Goal: Information Seeking & Learning: Learn about a topic

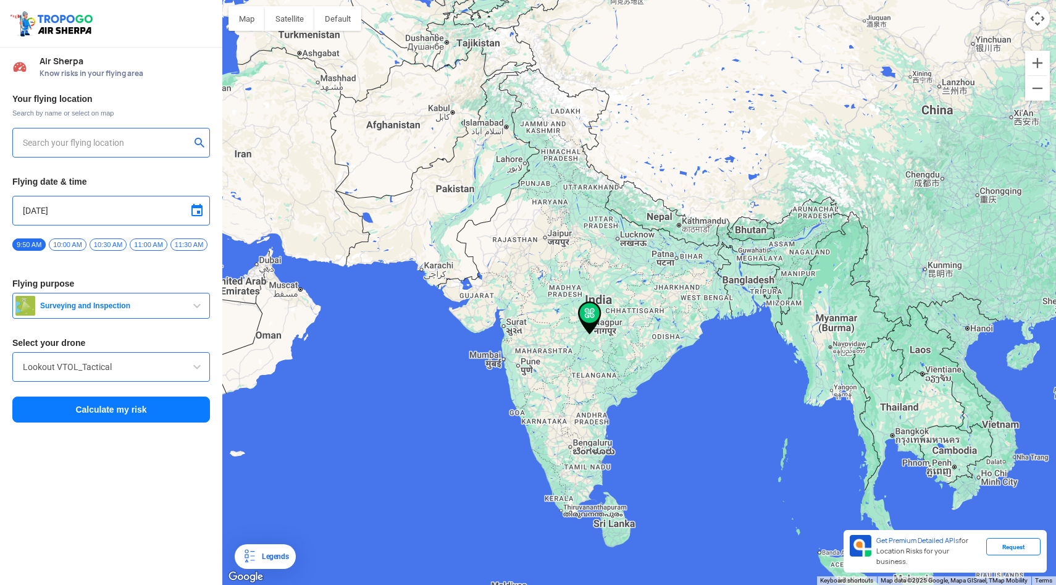
type input "[STREET_ADDRESS]"
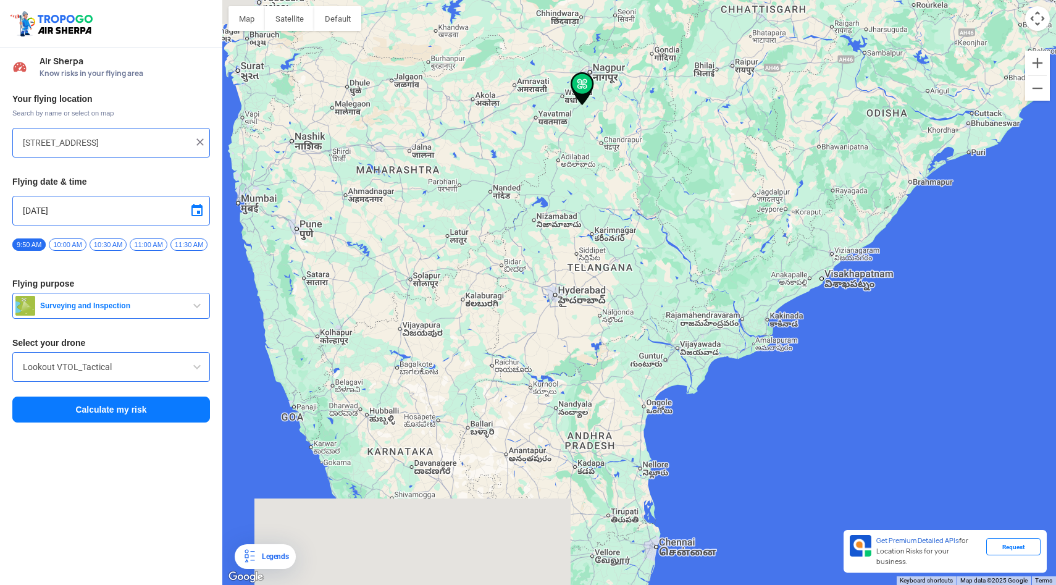
drag, startPoint x: 499, startPoint y: 425, endPoint x: 560, endPoint y: 270, distance: 166.6
click at [560, 270] on div at bounding box center [639, 292] width 834 height 585
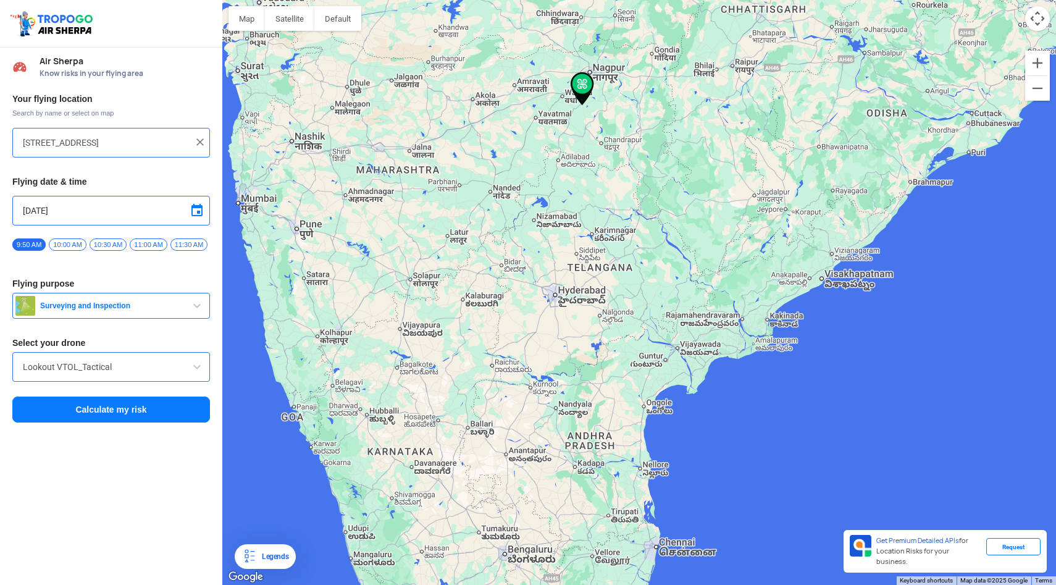
click at [108, 419] on button "Calculate my risk" at bounding box center [111, 409] width 198 height 26
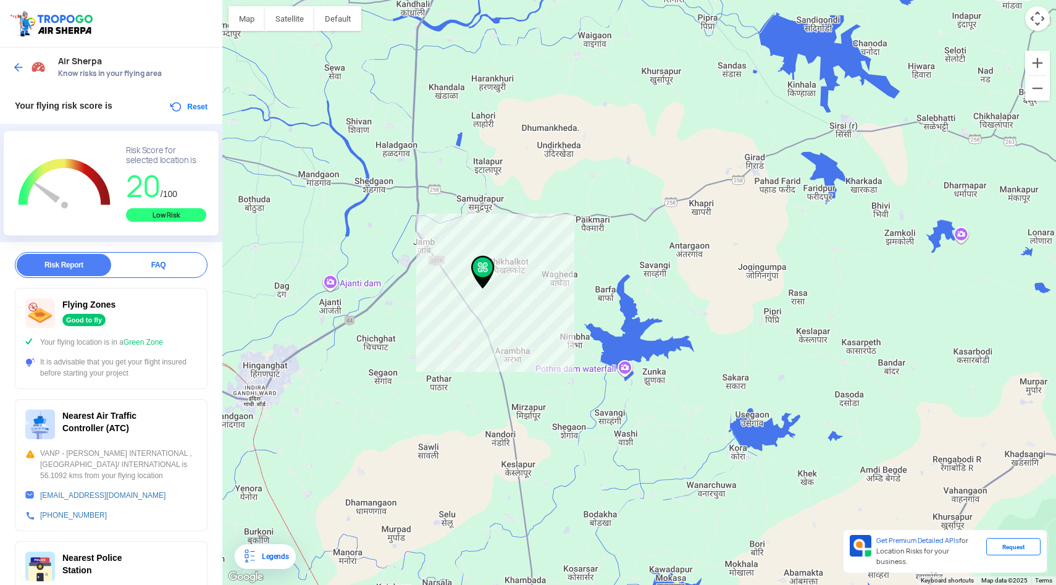
click at [17, 76] on div at bounding box center [30, 67] width 36 height 22
click at [21, 65] on img at bounding box center [18, 67] width 12 height 12
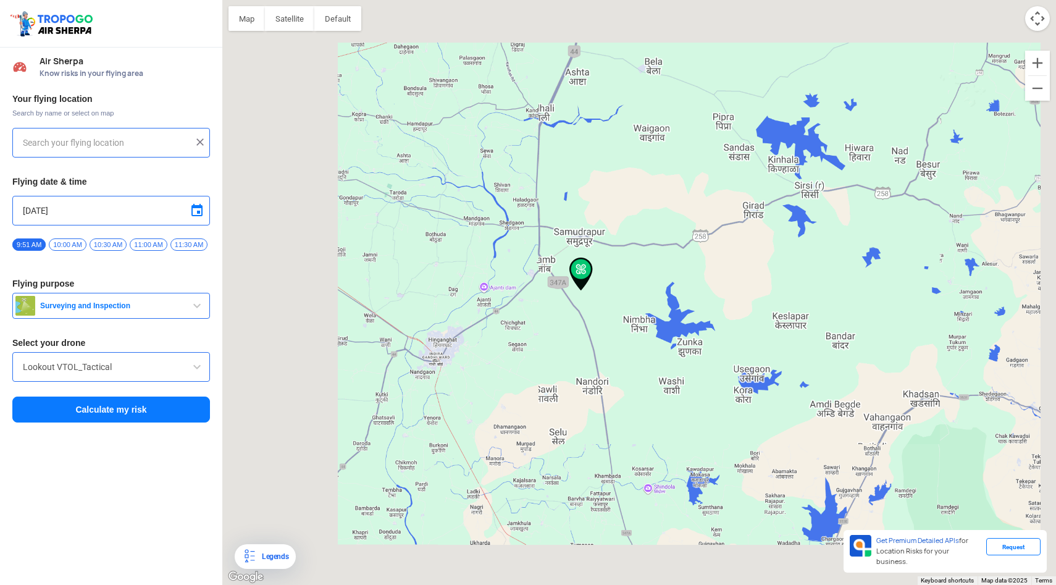
type input "[STREET_ADDRESS]"
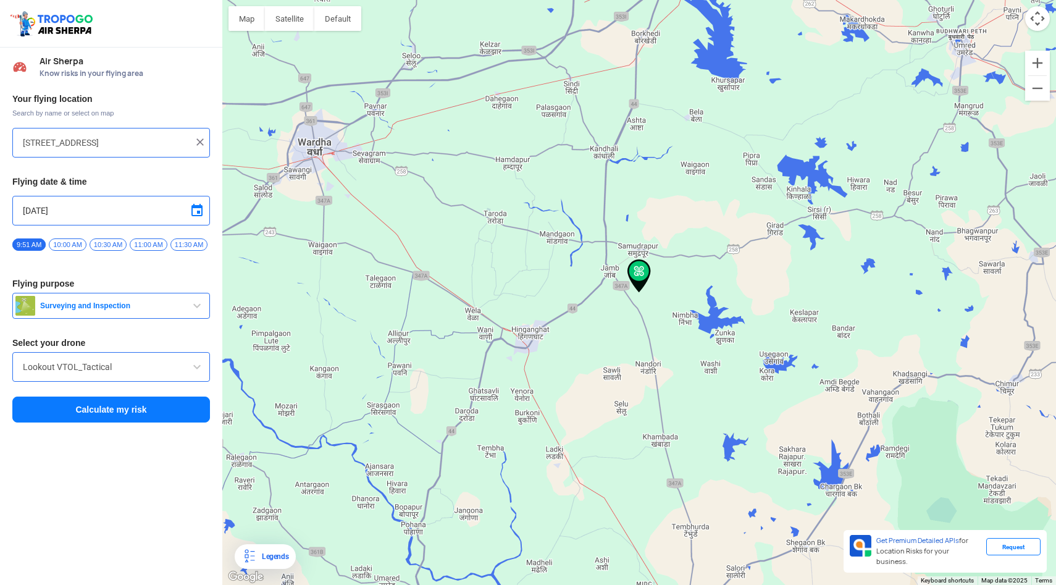
click at [204, 141] on img at bounding box center [200, 142] width 12 height 12
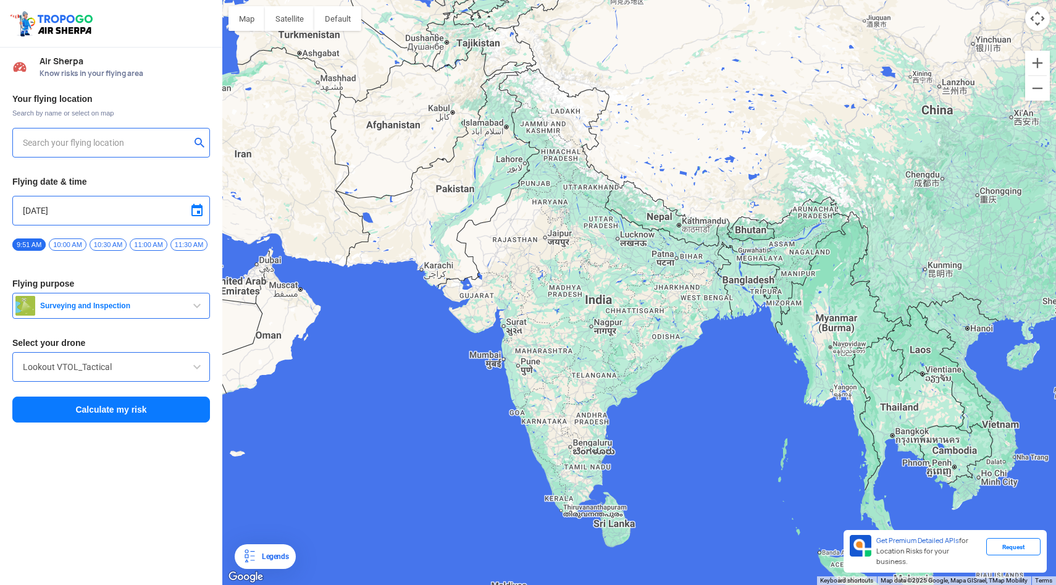
click at [139, 140] on input "text" at bounding box center [106, 142] width 167 height 15
type input "[GEOGRAPHIC_DATA], [GEOGRAPHIC_DATA]"
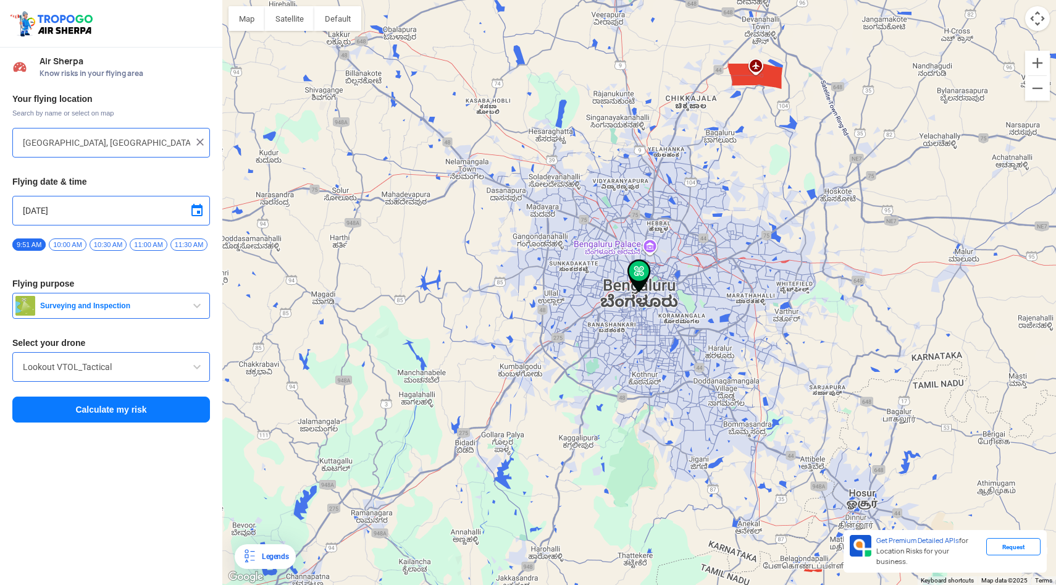
click at [125, 408] on button "Calculate my risk" at bounding box center [111, 409] width 198 height 26
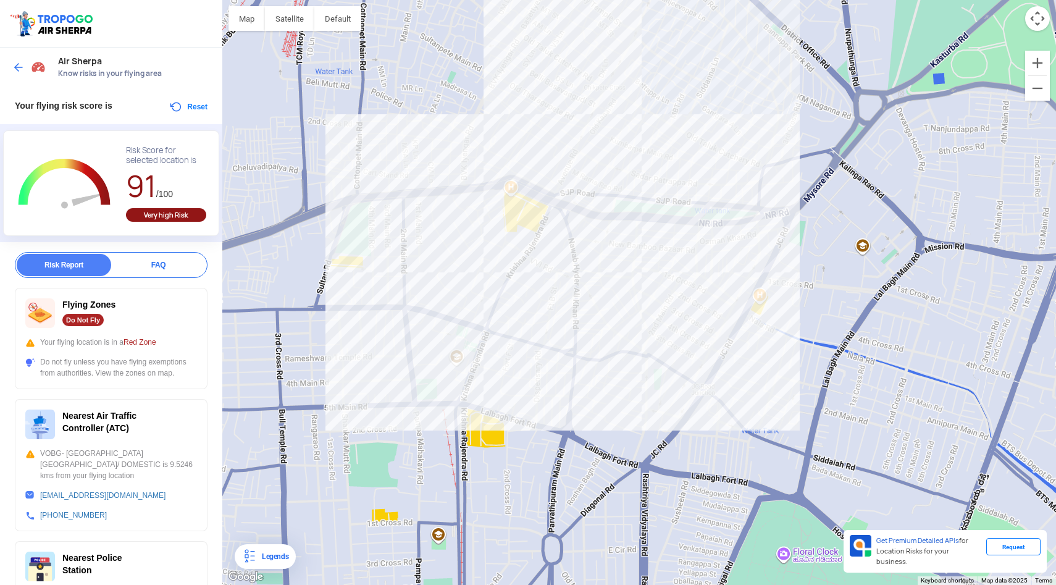
drag, startPoint x: 359, startPoint y: 433, endPoint x: 355, endPoint y: 320, distance: 113.7
click at [355, 320] on div at bounding box center [639, 292] width 834 height 585
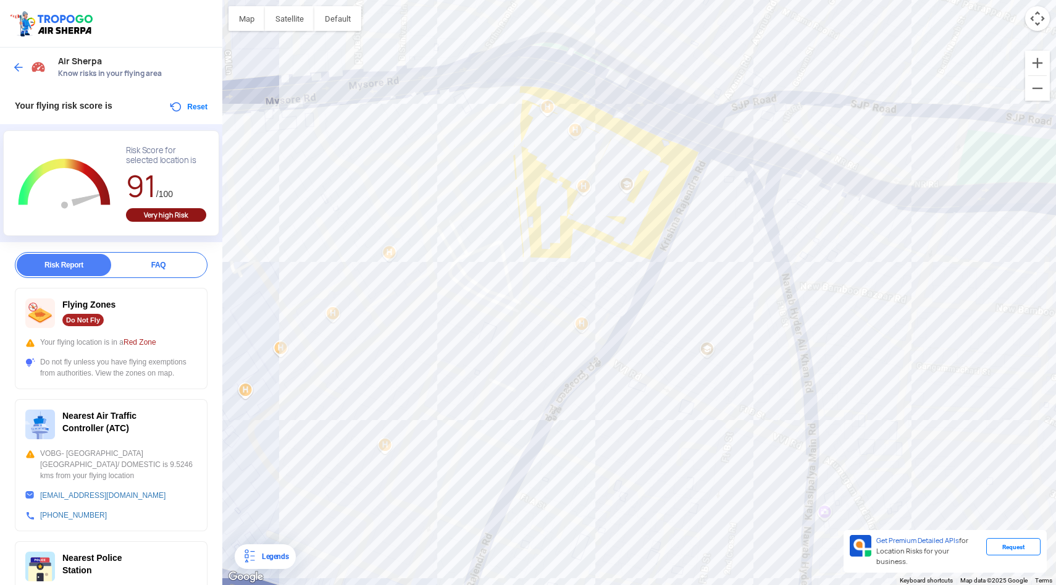
click at [521, 238] on div at bounding box center [639, 292] width 834 height 585
click at [571, 235] on div at bounding box center [639, 292] width 834 height 585
drag, startPoint x: 61, startPoint y: 305, endPoint x: 127, endPoint y: 305, distance: 65.5
click at [127, 305] on div "Flying Zones Do Not Fly" at bounding box center [111, 313] width 172 height 30
click at [117, 322] on div "Flying Zones Do Not Fly" at bounding box center [111, 313] width 172 height 30
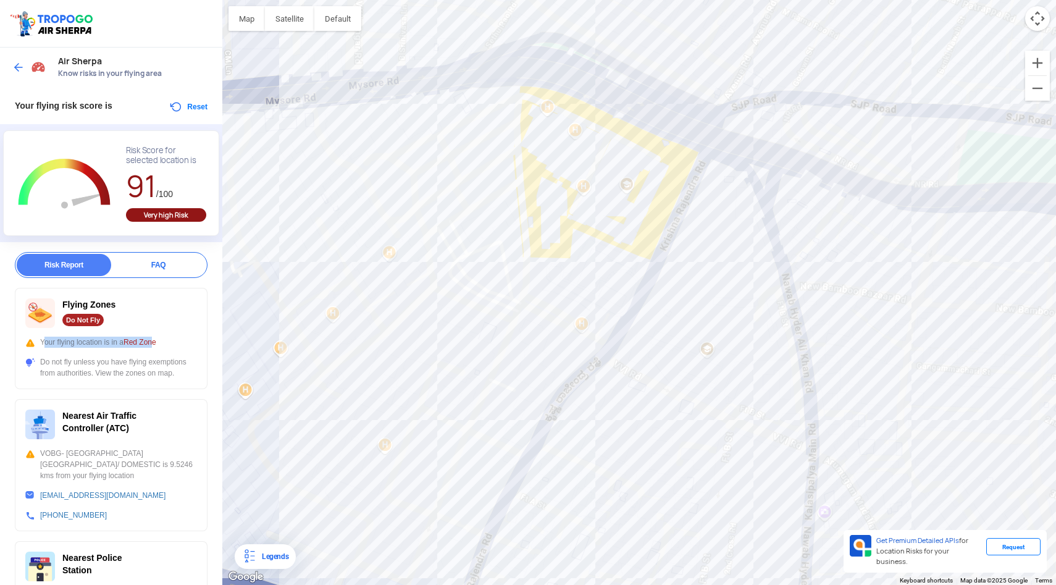
drag, startPoint x: 41, startPoint y: 340, endPoint x: 155, endPoint y: 347, distance: 113.8
click at [156, 347] on div "Your flying location is in a Red Zone" at bounding box center [111, 342] width 172 height 11
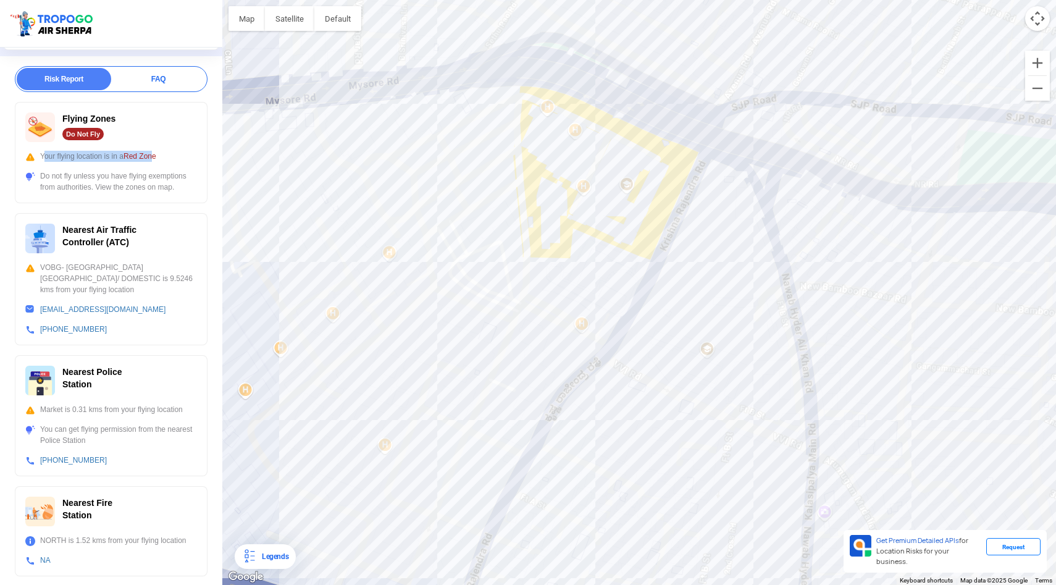
scroll to position [190, 0]
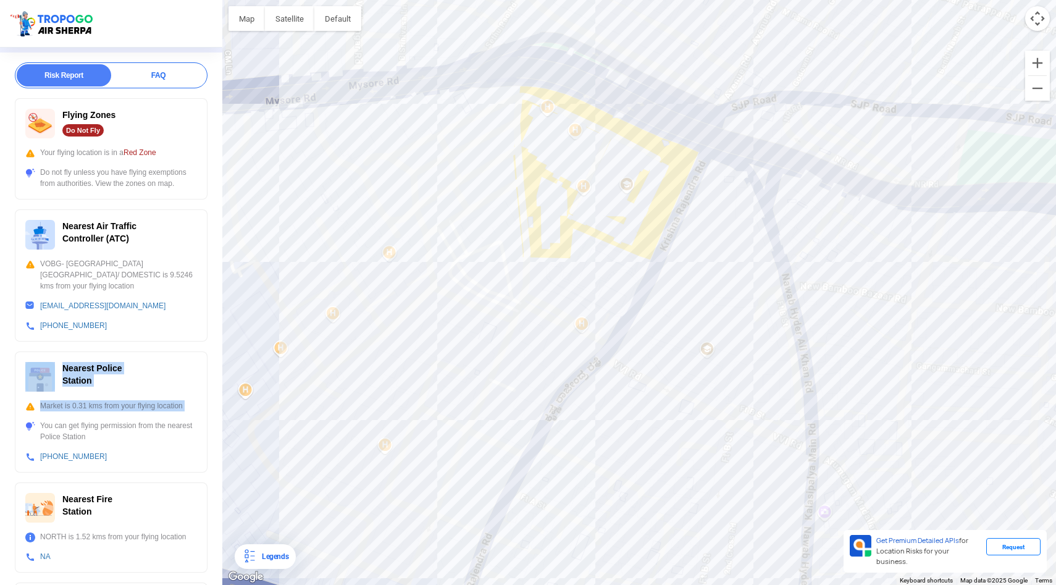
drag, startPoint x: 61, startPoint y: 379, endPoint x: 144, endPoint y: 417, distance: 91.7
click at [144, 417] on div "Nearest Police Station Market is 0.31 kms from your flying location You can get…" at bounding box center [111, 411] width 193 height 121
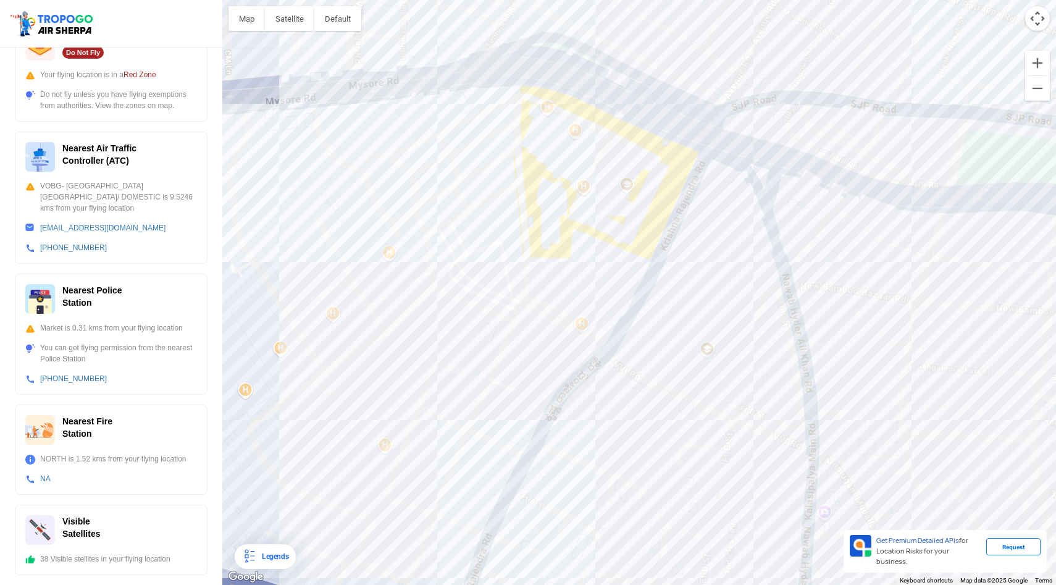
drag, startPoint x: 76, startPoint y: 554, endPoint x: 172, endPoint y: 554, distance: 95.7
click at [172, 554] on div "38 Visible stellites in your flying location" at bounding box center [111, 558] width 172 height 11
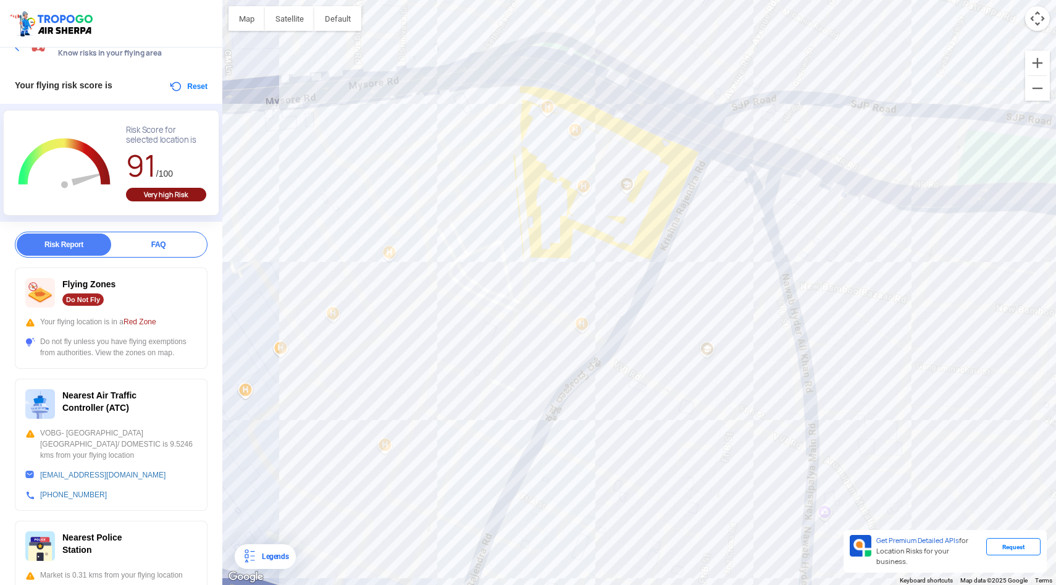
scroll to position [0, 0]
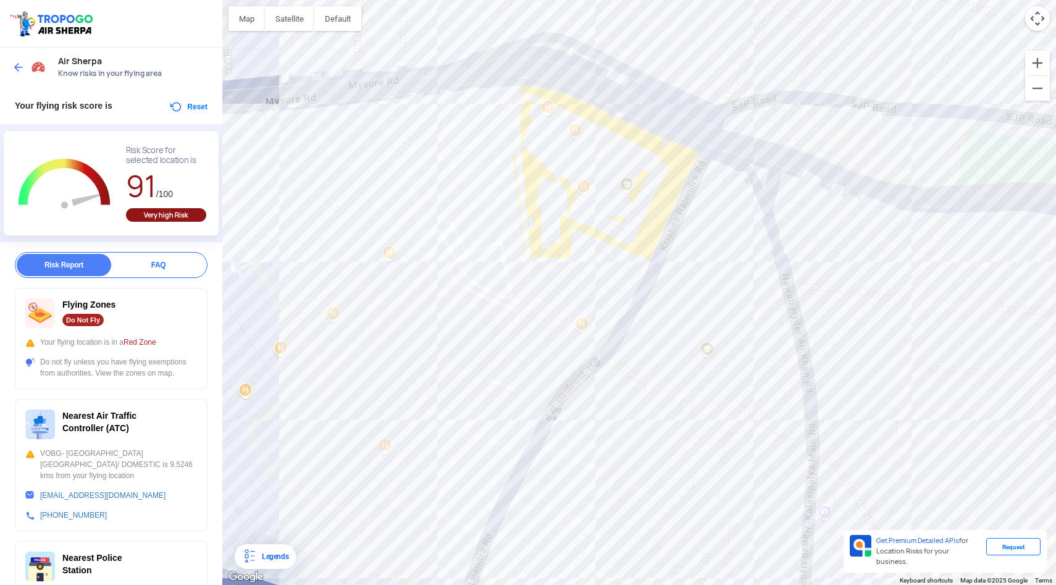
click at [17, 57] on div at bounding box center [30, 67] width 36 height 22
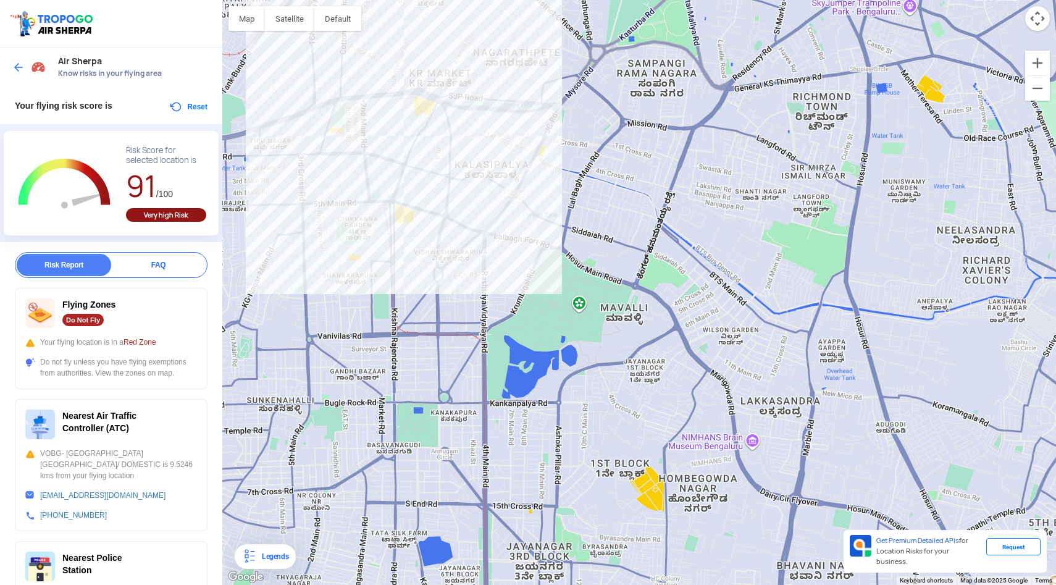
drag, startPoint x: 293, startPoint y: 160, endPoint x: 445, endPoint y: 120, distance: 157.0
click at [447, 121] on div at bounding box center [639, 292] width 834 height 585
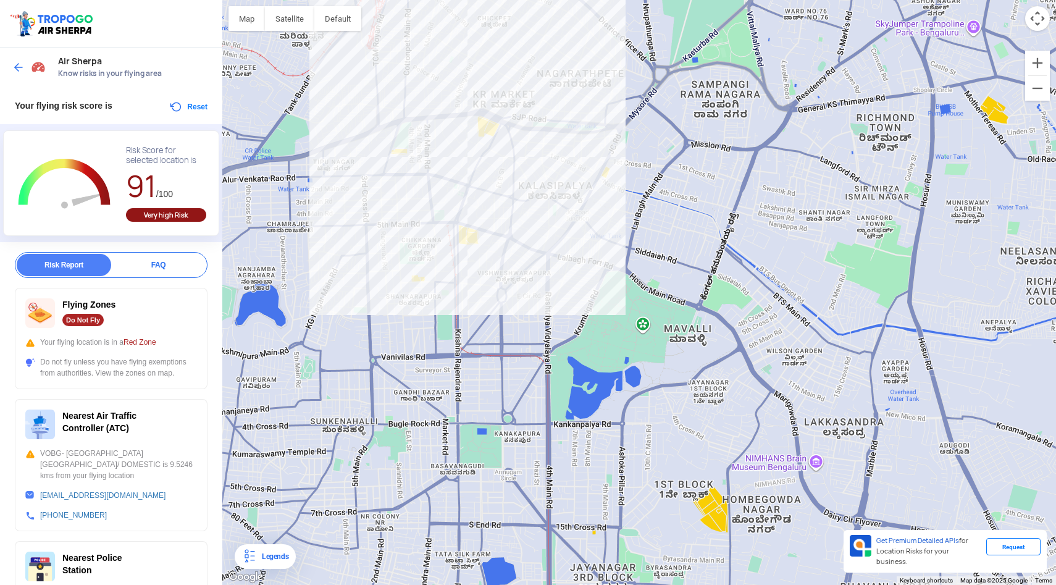
drag, startPoint x: 371, startPoint y: 259, endPoint x: 441, endPoint y: 283, distance: 73.8
click at [441, 283] on div at bounding box center [639, 292] width 834 height 585
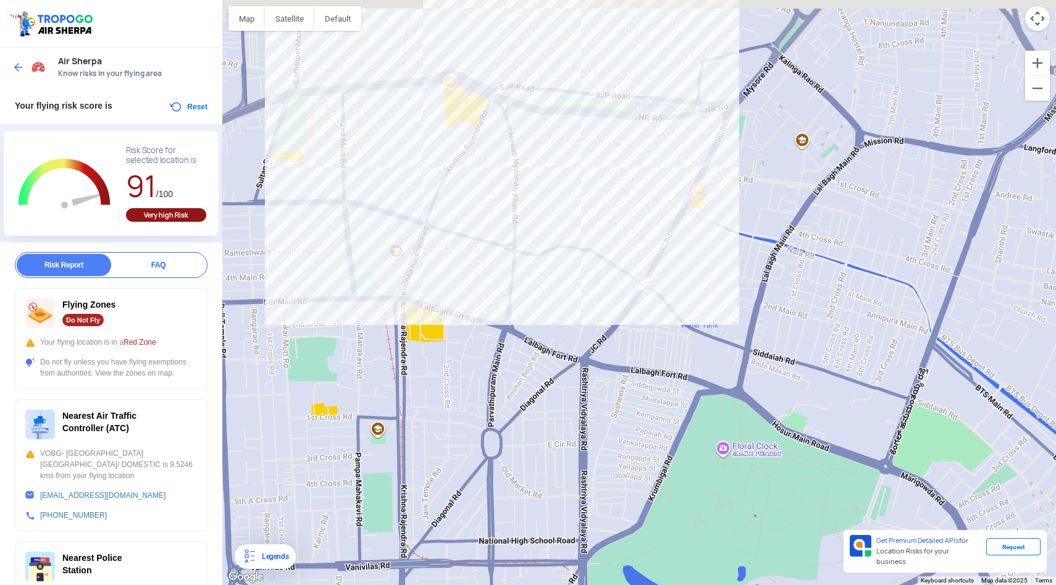
drag, startPoint x: 494, startPoint y: 135, endPoint x: 517, endPoint y: 270, distance: 137.2
click at [519, 270] on div at bounding box center [639, 292] width 834 height 585
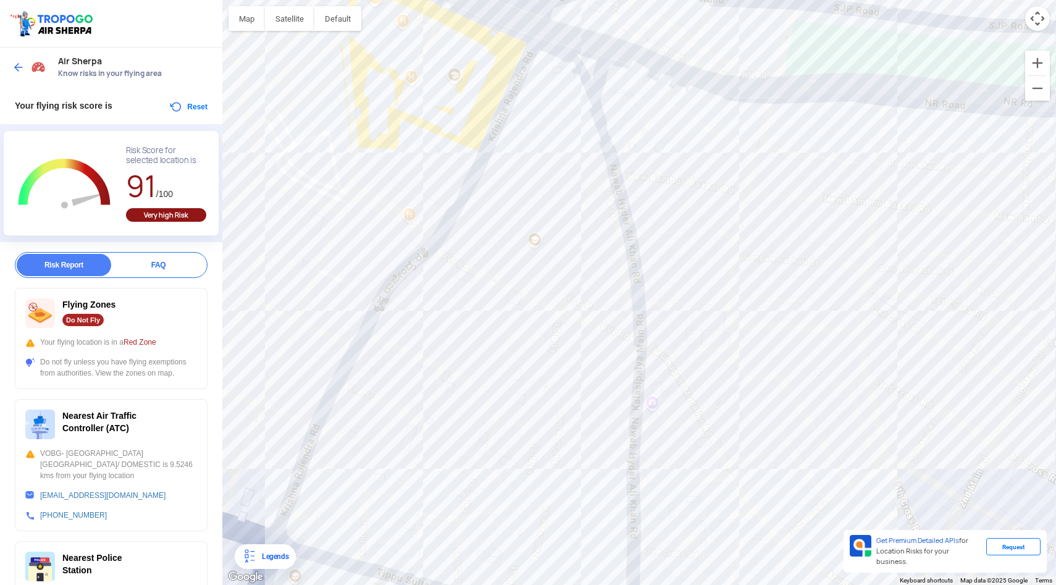
click at [16, 64] on img at bounding box center [18, 67] width 12 height 12
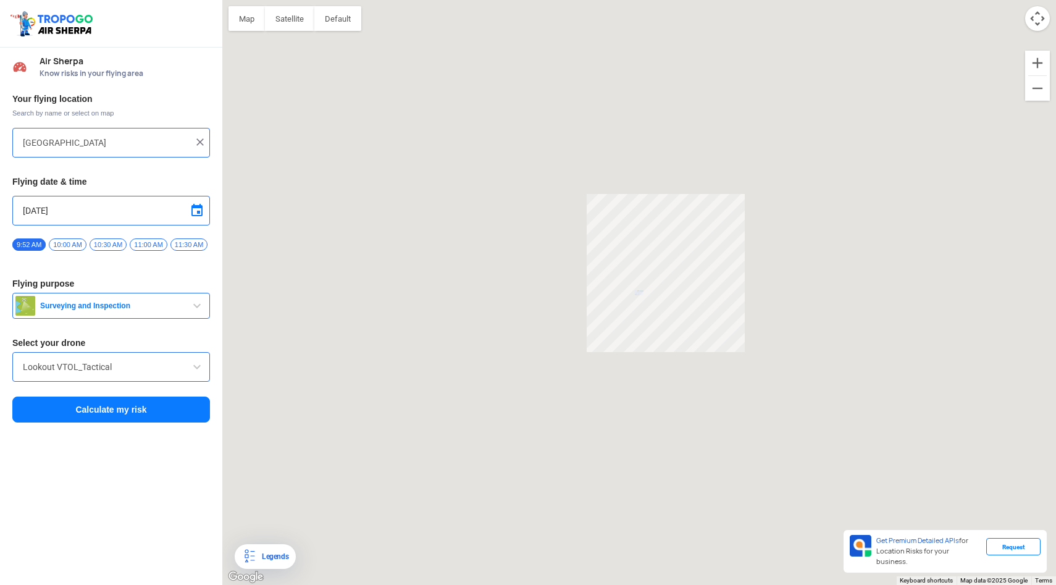
type input "[GEOGRAPHIC_DATA], [GEOGRAPHIC_DATA]"
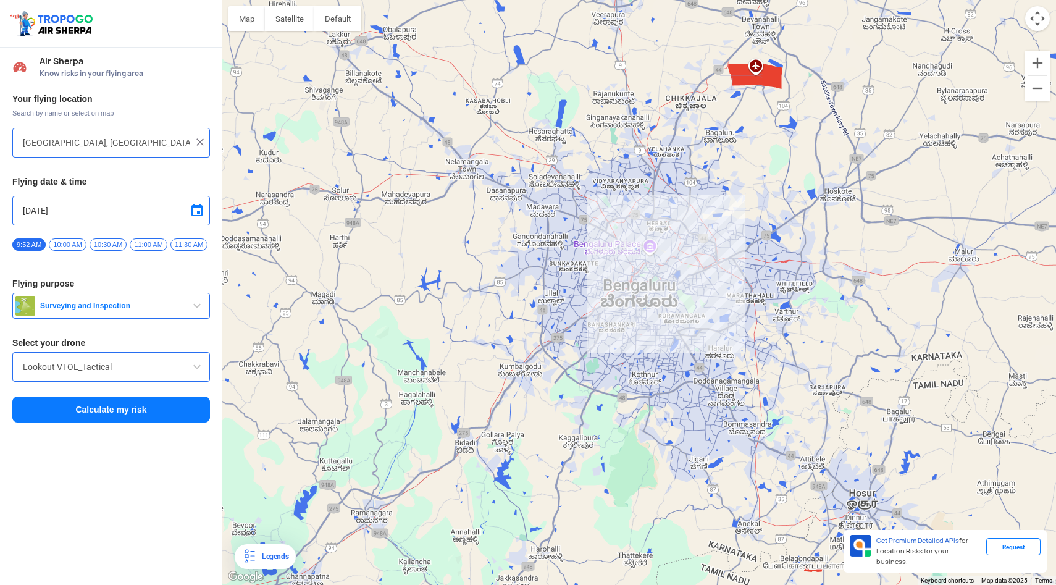
click at [203, 140] on img at bounding box center [200, 142] width 12 height 12
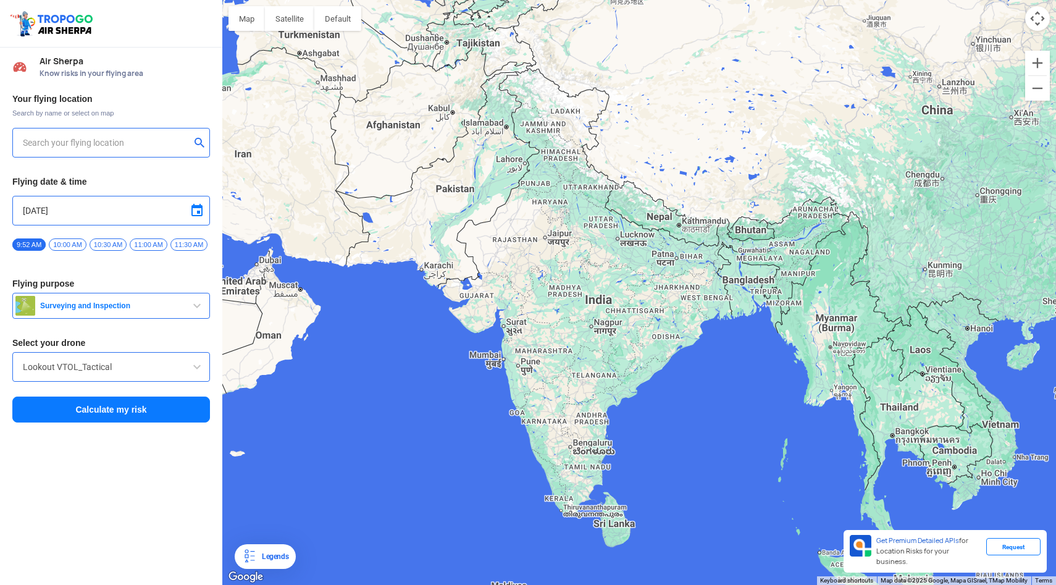
click at [172, 136] on input "text" at bounding box center [106, 142] width 167 height 15
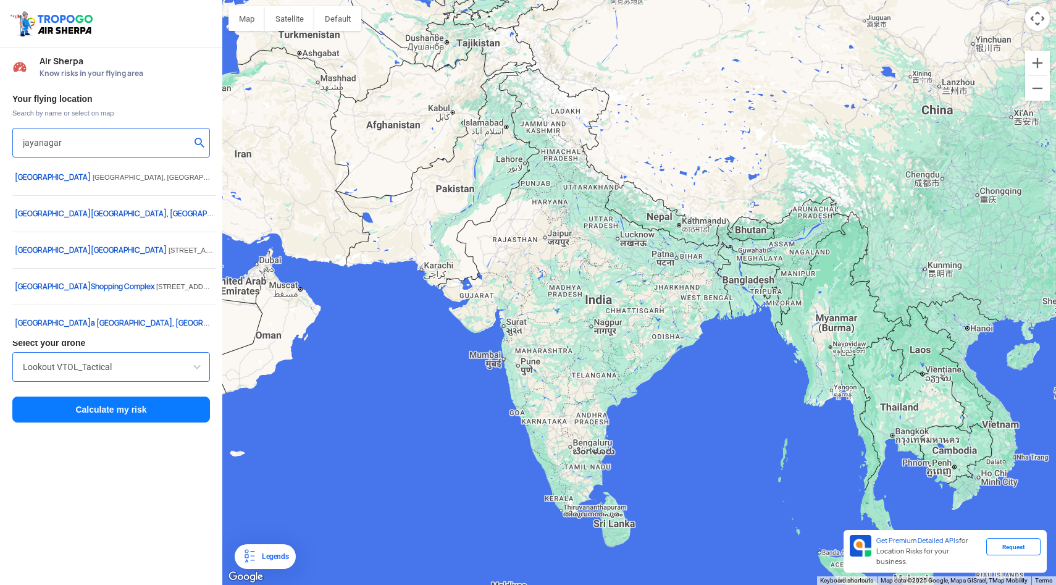
drag, startPoint x: 99, startPoint y: 131, endPoint x: 0, endPoint y: 131, distance: 99.4
click at [0, 131] on div "Your flying location Search by name or select on map jayanagar Flying date & ti…" at bounding box center [111, 258] width 222 height 343
drag, startPoint x: 72, startPoint y: 144, endPoint x: 0, endPoint y: 144, distance: 72.2
click at [0, 144] on div "Your flying location Search by name or select on map jayanagar Flying date & ti…" at bounding box center [111, 258] width 222 height 343
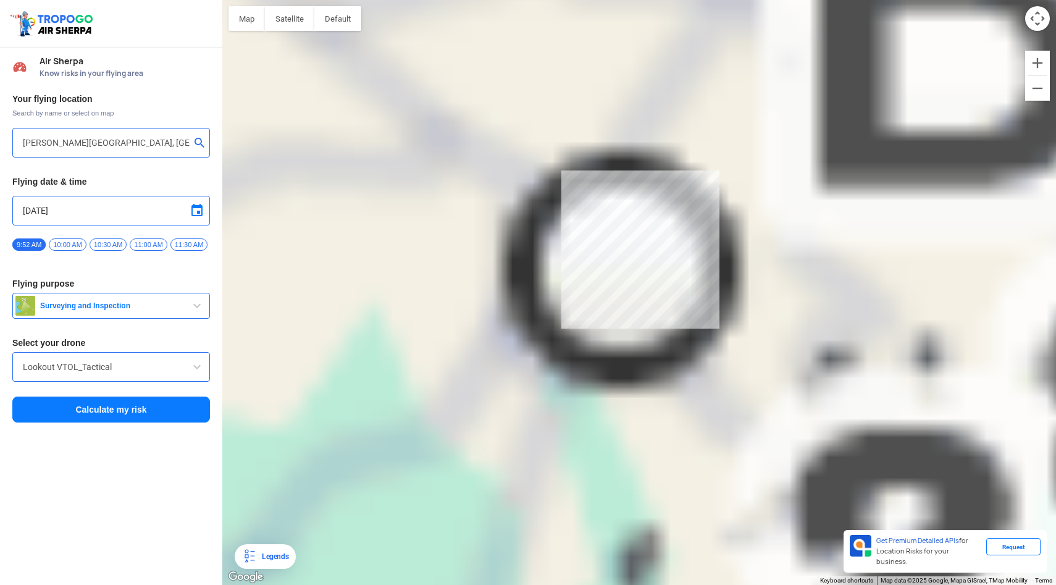
type input "[GEOGRAPHIC_DATA], [PERSON_NAME][GEOGRAPHIC_DATA]"
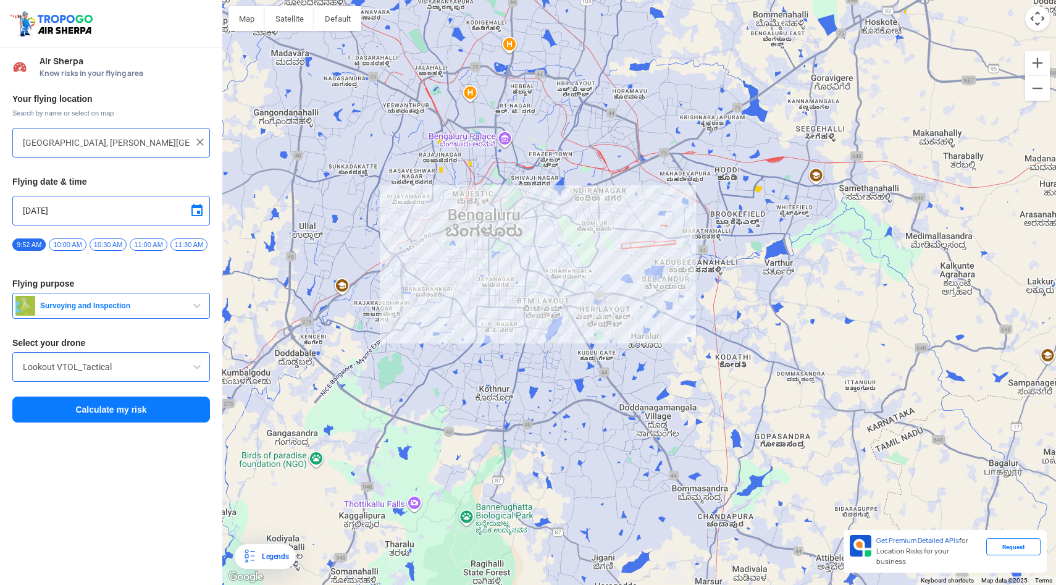
click at [134, 411] on button "Calculate my risk" at bounding box center [111, 409] width 198 height 26
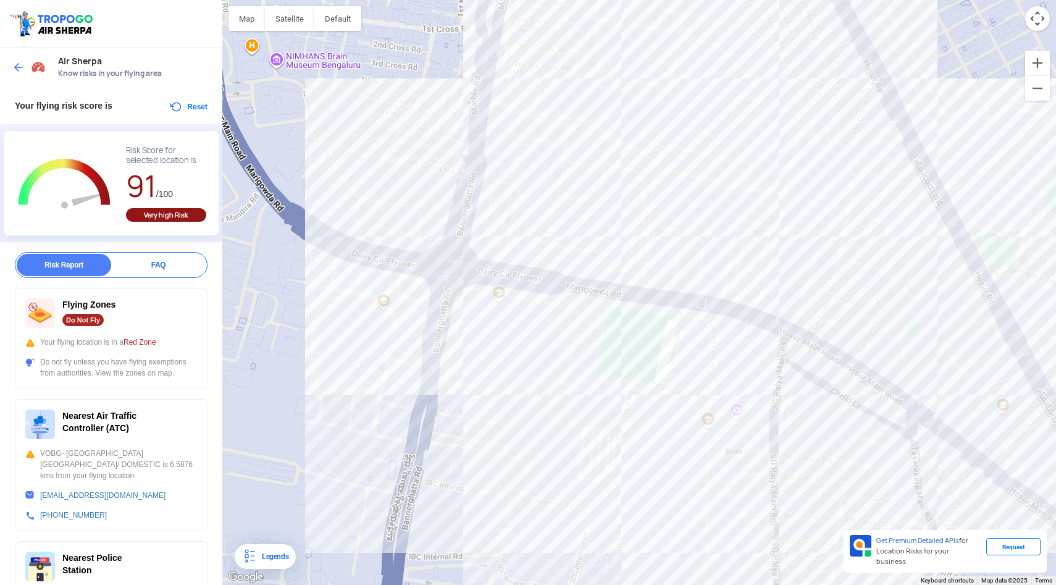
drag, startPoint x: 729, startPoint y: 374, endPoint x: 812, endPoint y: 412, distance: 92.0
click at [812, 412] on div at bounding box center [639, 292] width 834 height 585
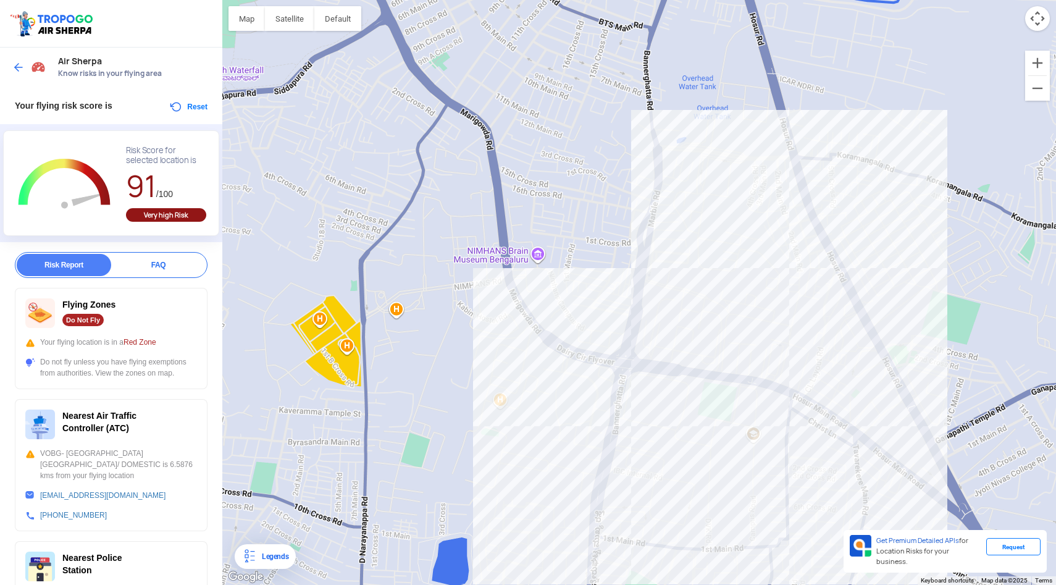
drag, startPoint x: 653, startPoint y: 235, endPoint x: 637, endPoint y: 251, distance: 23.6
click at [637, 251] on div at bounding box center [639, 292] width 834 height 585
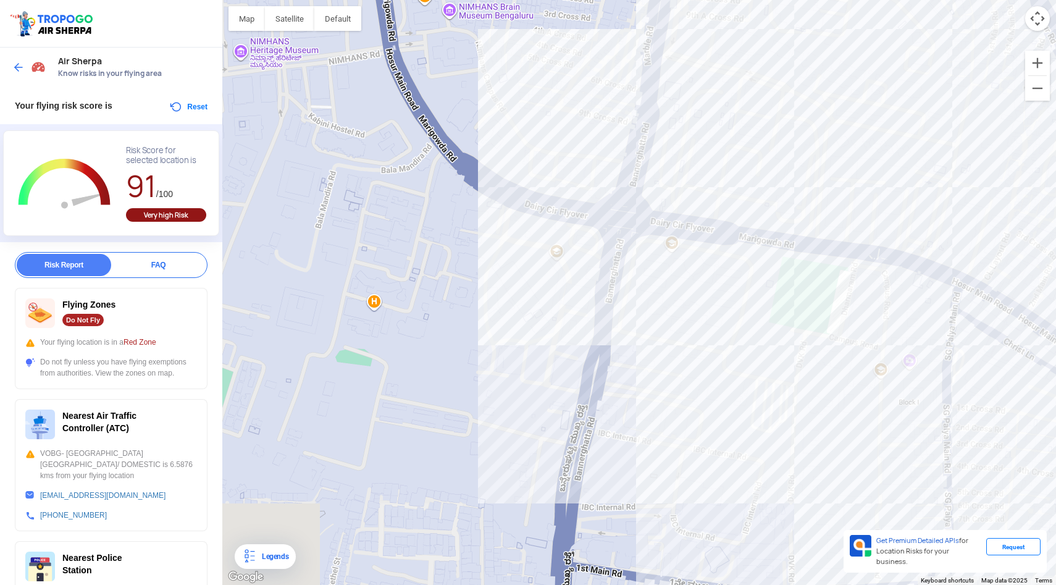
drag, startPoint x: 617, startPoint y: 437, endPoint x: 617, endPoint y: 185, distance: 251.9
click at [617, 185] on div at bounding box center [639, 292] width 834 height 585
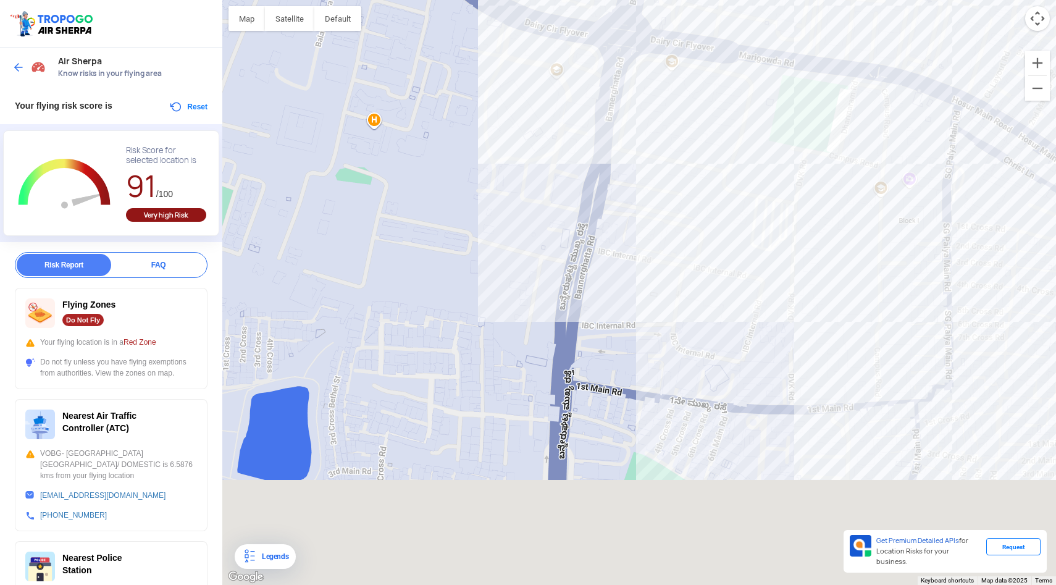
drag, startPoint x: 571, startPoint y: 446, endPoint x: 571, endPoint y: 153, distance: 293.9
click at [571, 154] on div at bounding box center [639, 292] width 834 height 585
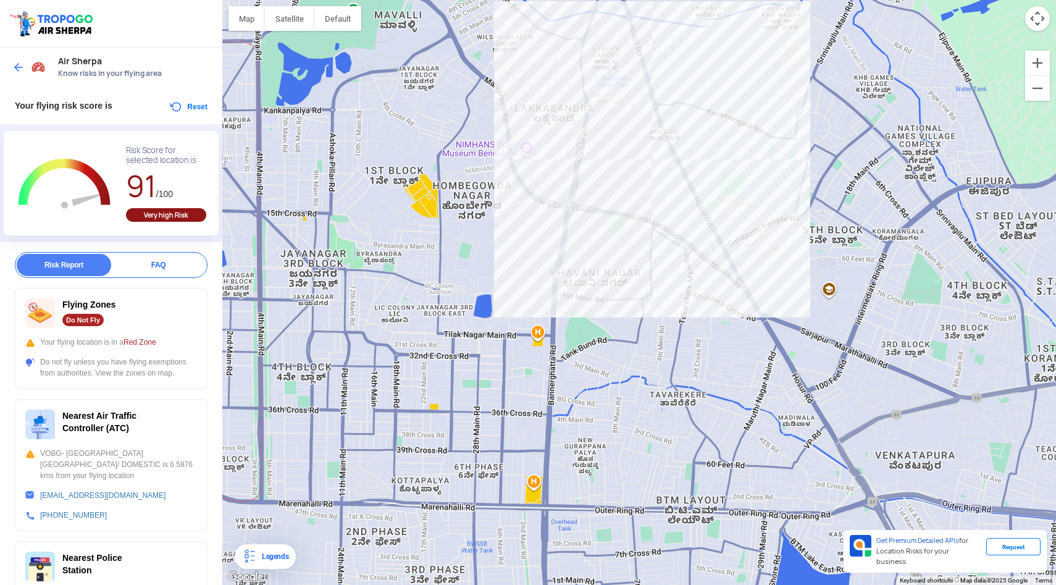
click at [20, 65] on img at bounding box center [18, 67] width 12 height 12
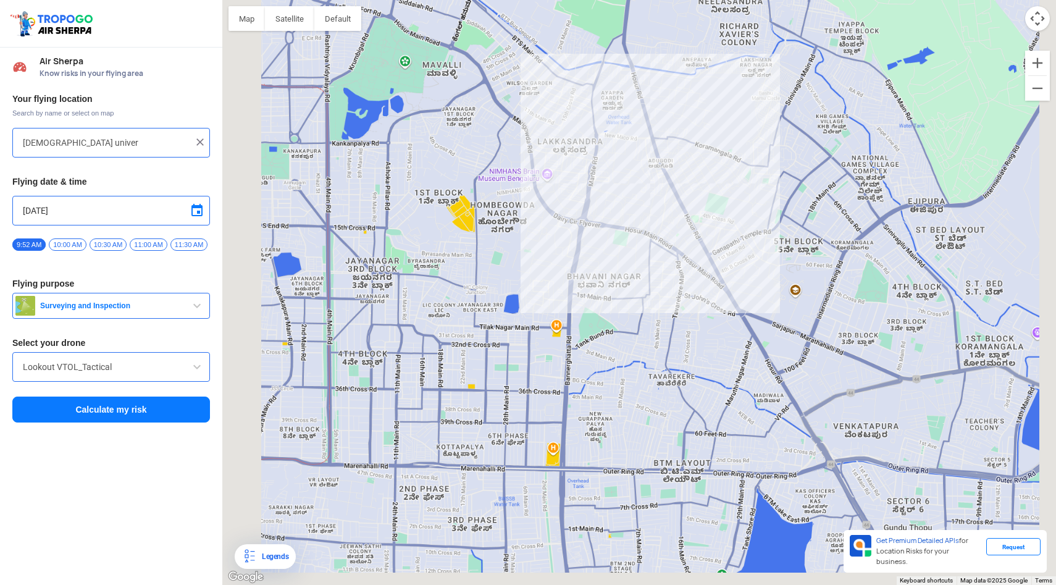
type input "[GEOGRAPHIC_DATA], [PERSON_NAME][GEOGRAPHIC_DATA]"
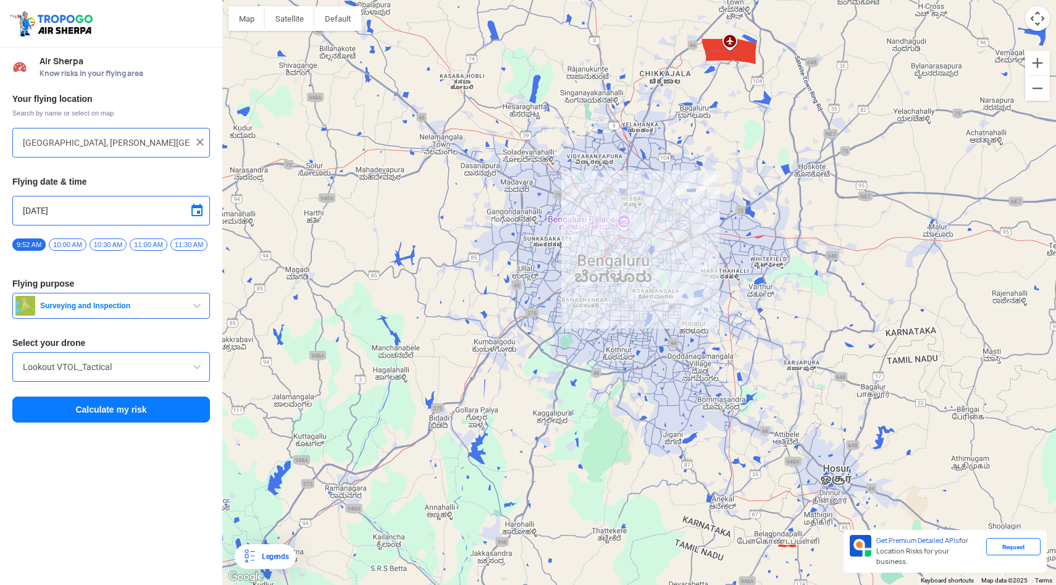
click at [196, 136] on img at bounding box center [200, 142] width 12 height 12
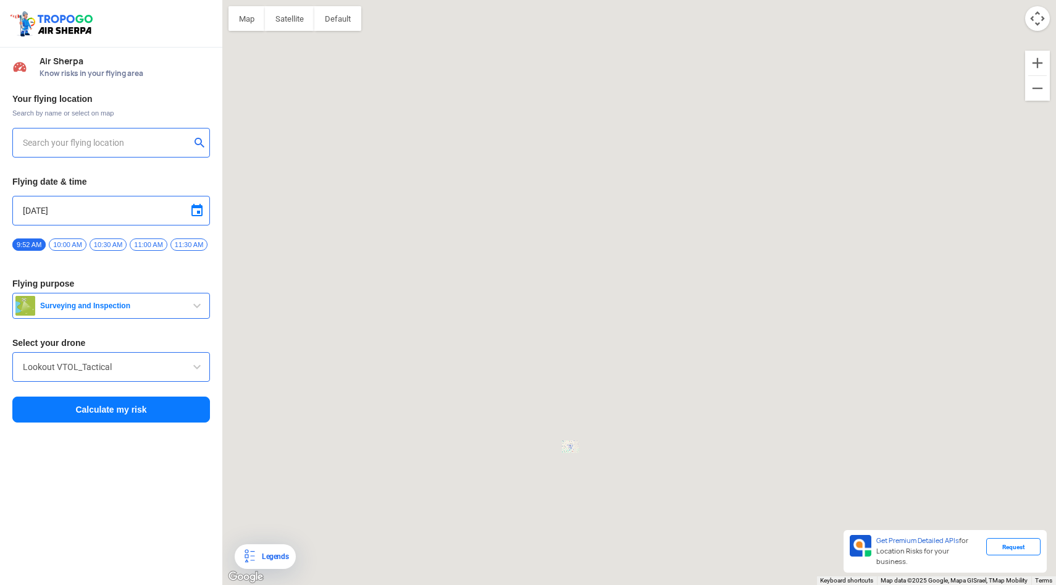
click at [196, 139] on button "submit" at bounding box center [201, 144] width 15 height 12
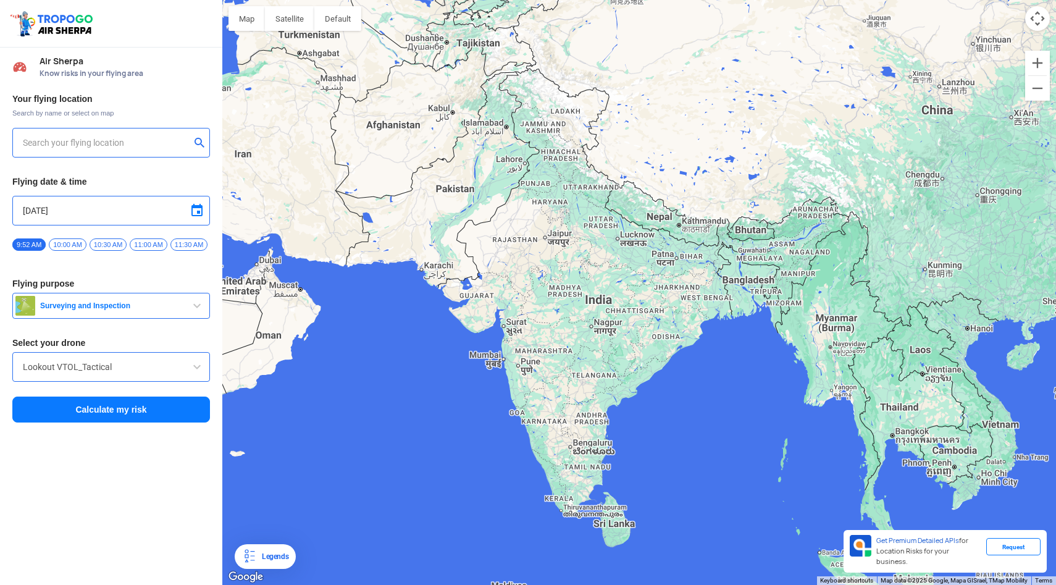
click at [112, 134] on div at bounding box center [111, 143] width 198 height 30
click at [95, 142] on input "text" at bounding box center [106, 142] width 167 height 15
type input "[STREET_ADDRESS][PERSON_NAME]"
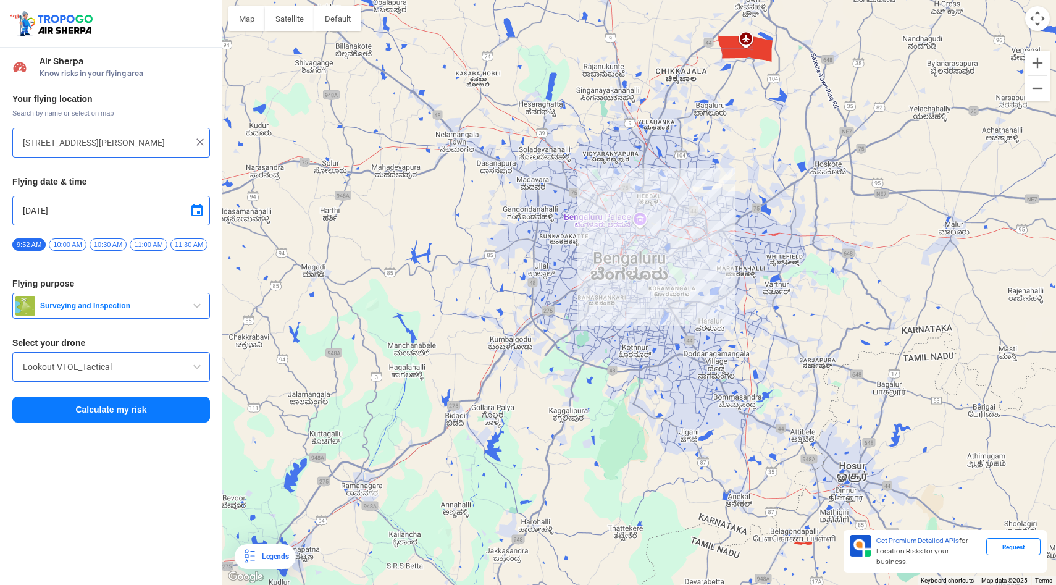
click at [120, 416] on button "Calculate my risk" at bounding box center [111, 409] width 198 height 26
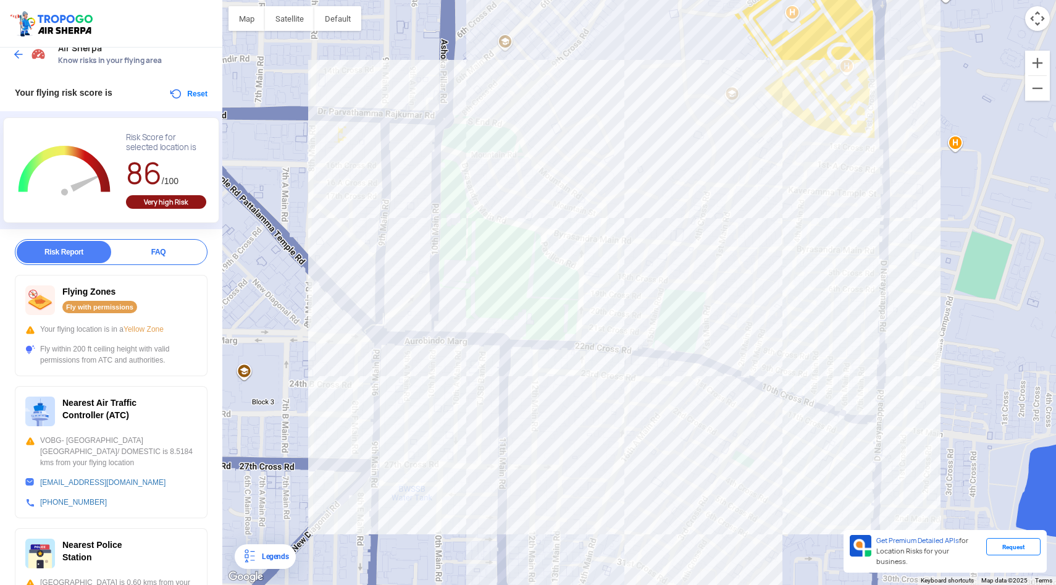
scroll to position [14, 0]
drag, startPoint x: 72, startPoint y: 351, endPoint x: 161, endPoint y: 359, distance: 89.3
click at [161, 359] on div "Fly within 200 ft ceiling height with valid permissions from ATC and authoritie…" at bounding box center [111, 353] width 172 height 22
drag, startPoint x: 161, startPoint y: 359, endPoint x: 84, endPoint y: 356, distance: 77.2
click at [84, 357] on div "Fly within 200 ft ceiling height with valid permissions from ATC and authoritie…" at bounding box center [111, 353] width 172 height 22
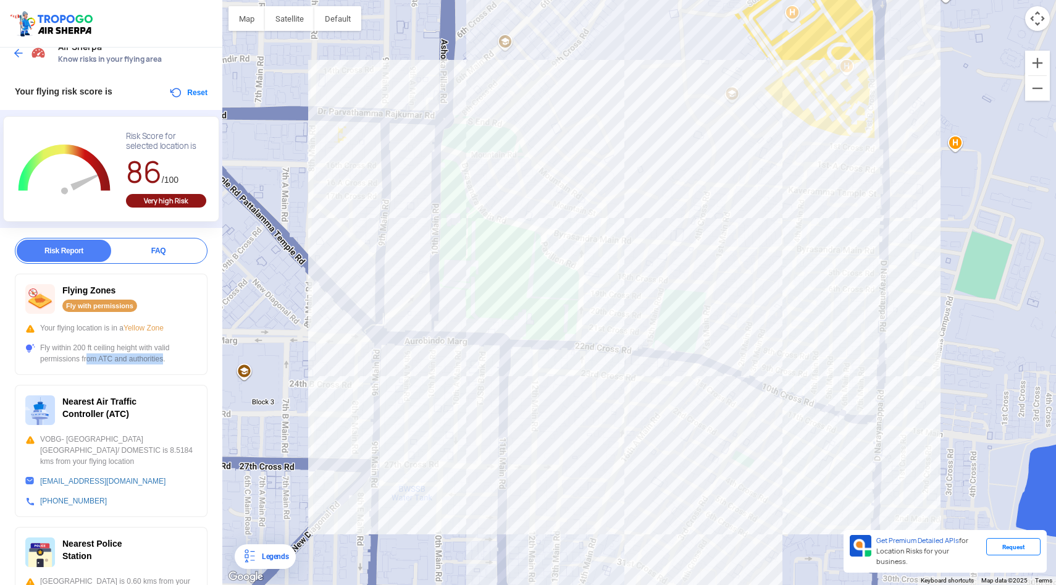
click at [84, 356] on div "Fly within 200 ft ceiling height with valid permissions from ATC and authoritie…" at bounding box center [111, 353] width 172 height 22
drag, startPoint x: 80, startPoint y: 356, endPoint x: 177, endPoint y: 357, distance: 96.9
click at [177, 357] on div "Fly within 200 ft ceiling height with valid permissions from ATC and authoritie…" at bounding box center [111, 353] width 172 height 22
drag, startPoint x: 177, startPoint y: 357, endPoint x: 39, endPoint y: 346, distance: 138.1
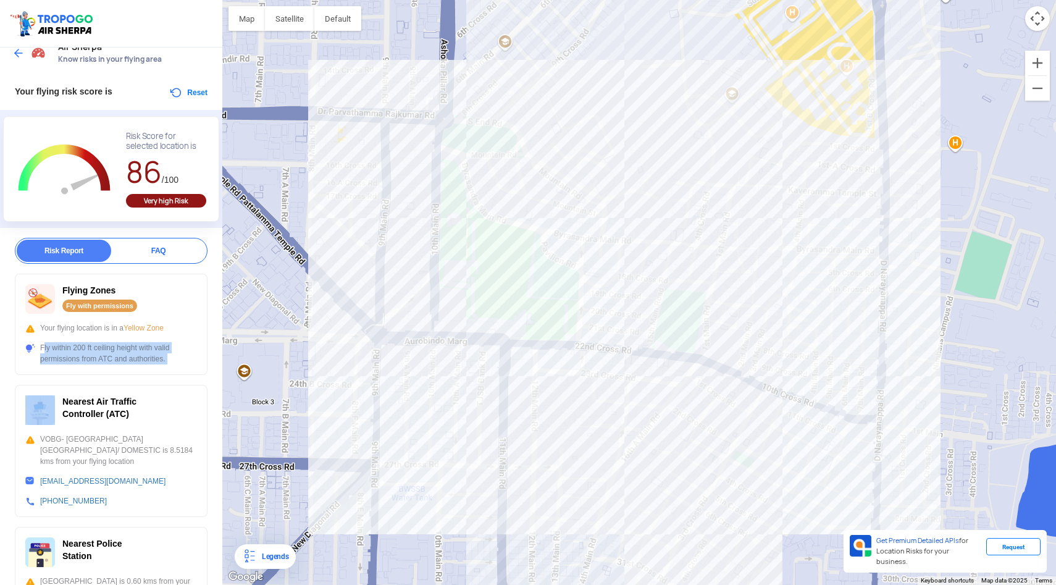
click at [39, 347] on div "Fly within 200 ft ceiling height with valid permissions from ATC and authoritie…" at bounding box center [111, 353] width 172 height 22
click at [107, 372] on div "Flying Zones Fly with permissions Your flying location is in a Yellow Zone Fly …" at bounding box center [111, 324] width 193 height 101
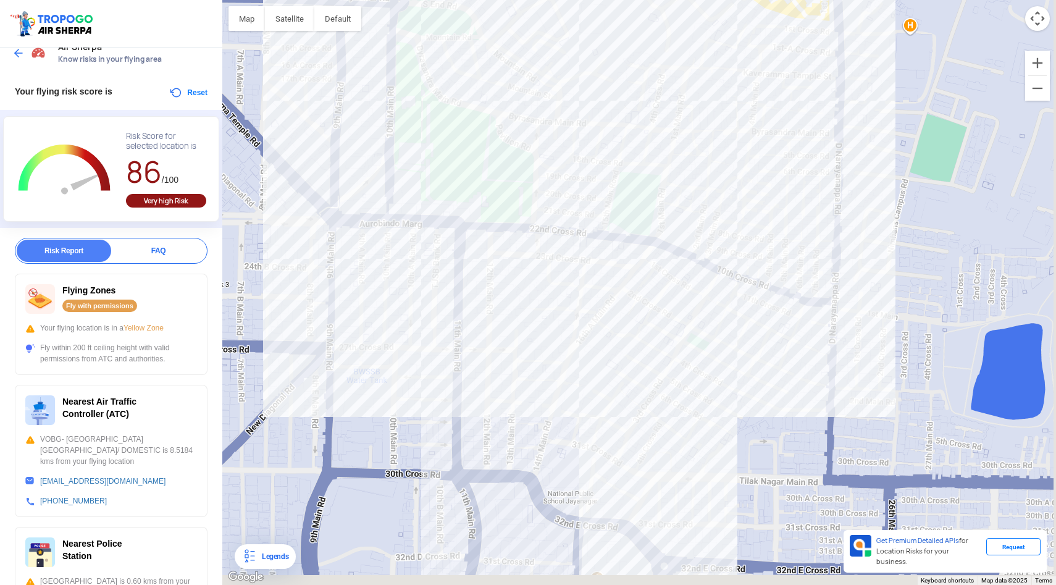
drag, startPoint x: 610, startPoint y: 267, endPoint x: 547, endPoint y: 85, distance: 193.3
click at [547, 85] on div at bounding box center [639, 292] width 834 height 585
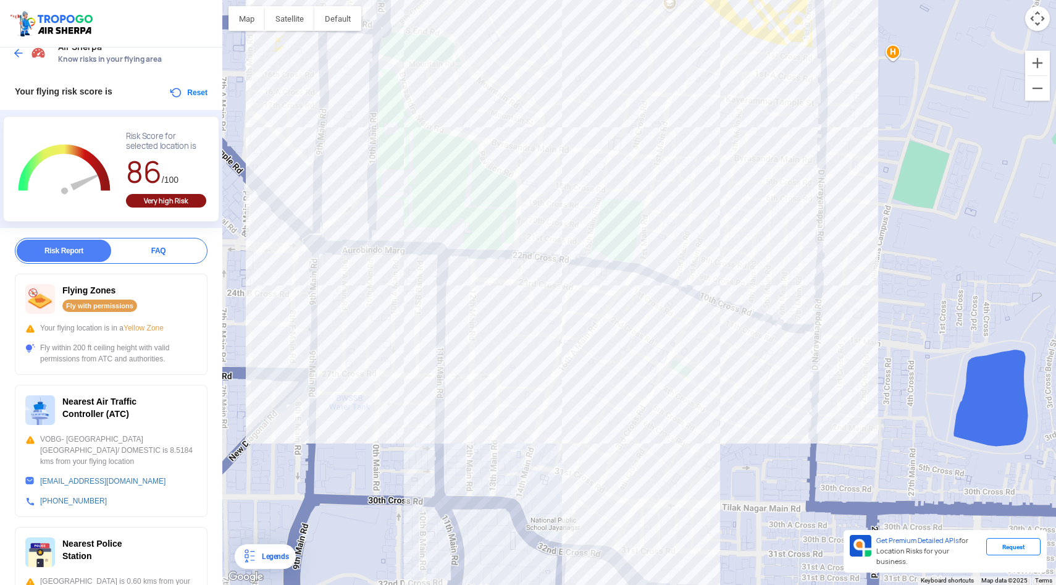
drag, startPoint x: 558, startPoint y: 89, endPoint x: 558, endPoint y: 180, distance: 91.4
click at [558, 180] on div at bounding box center [639, 292] width 834 height 585
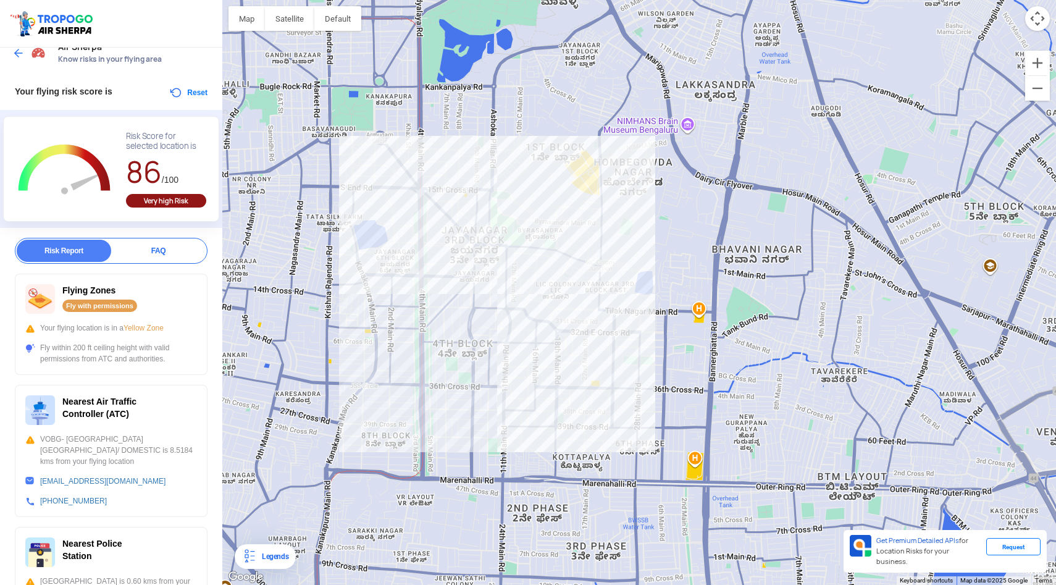
drag, startPoint x: 525, startPoint y: 145, endPoint x: 528, endPoint y: 196, distance: 51.3
click at [529, 196] on div at bounding box center [639, 292] width 834 height 585
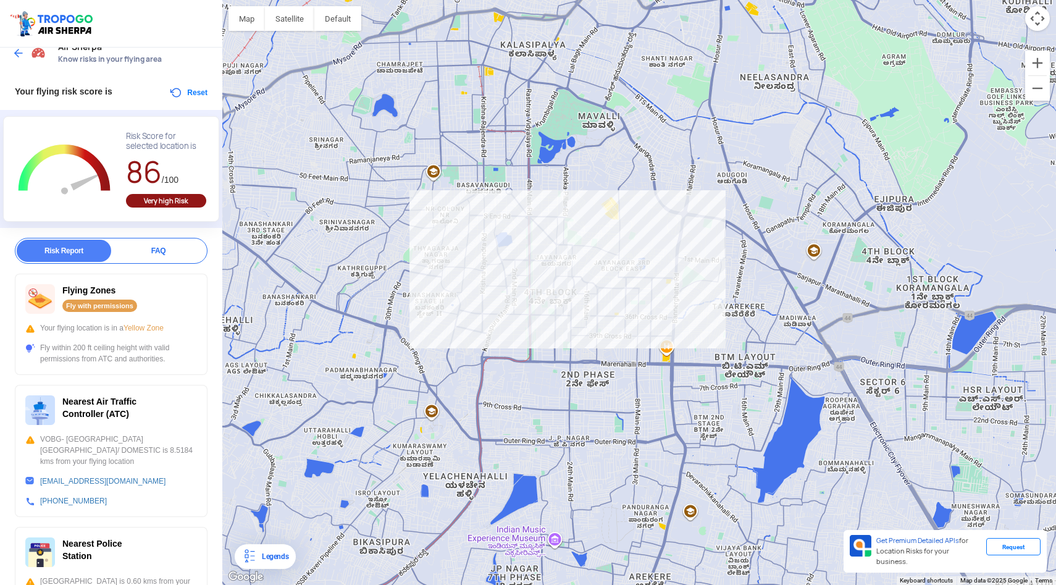
click at [13, 51] on img at bounding box center [18, 53] width 12 height 12
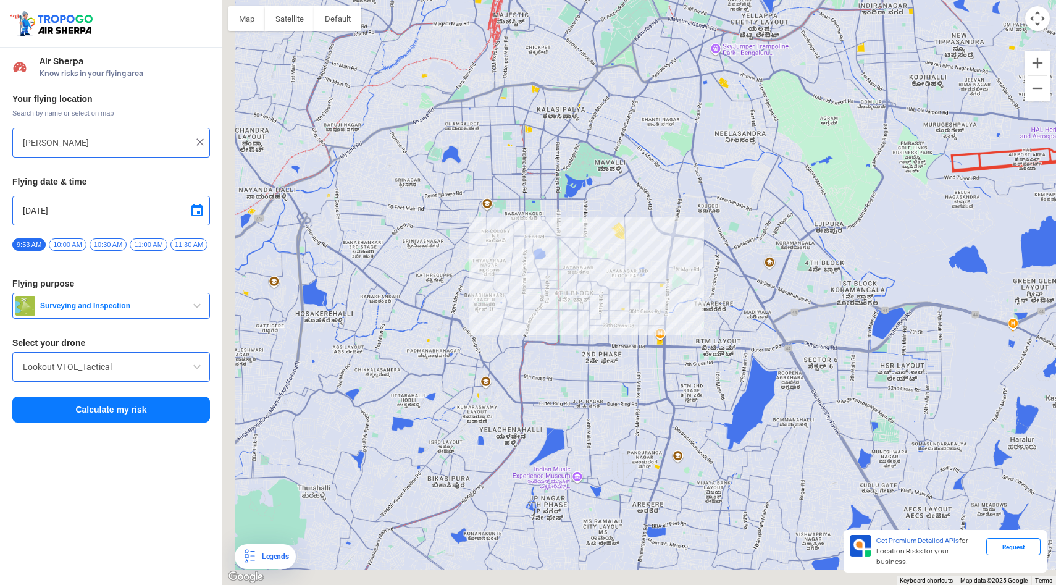
type input "[STREET_ADDRESS][PERSON_NAME]"
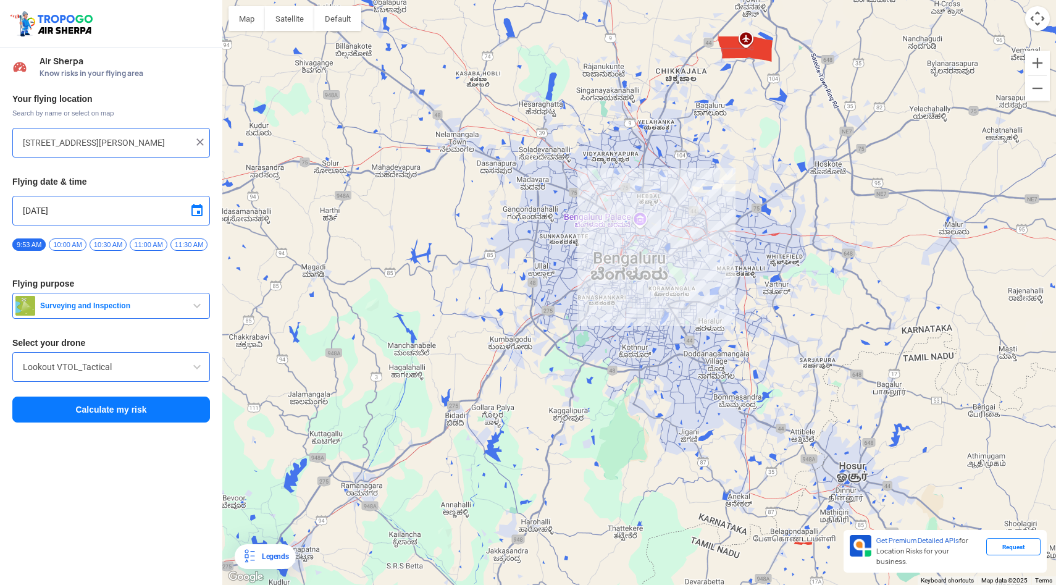
click at [198, 138] on img at bounding box center [200, 142] width 12 height 12
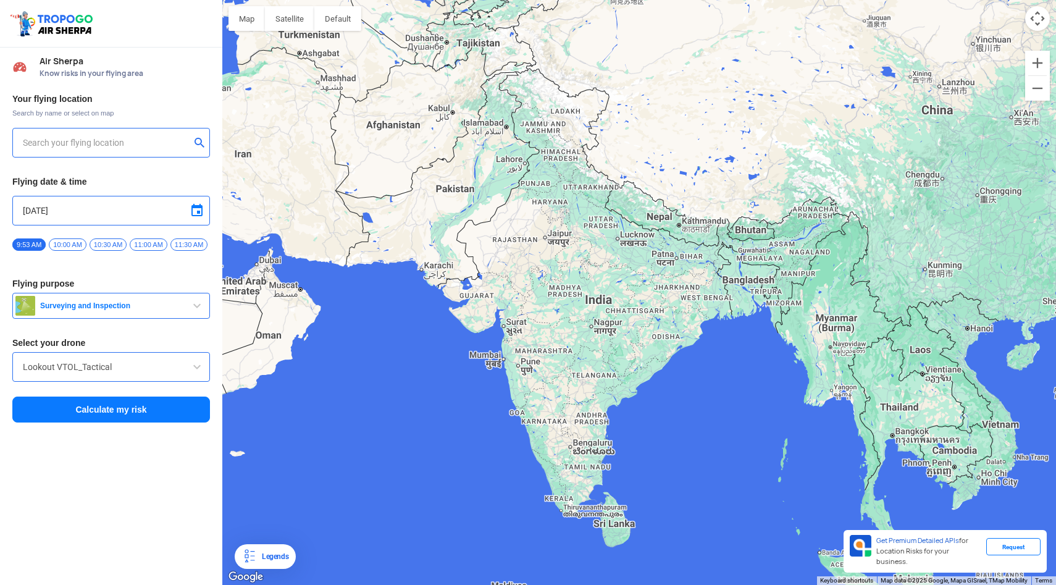
click at [97, 136] on input "text" at bounding box center [106, 142] width 167 height 15
type input "Central Excise Layout, [GEOGRAPHIC_DATA], [GEOGRAPHIC_DATA]"
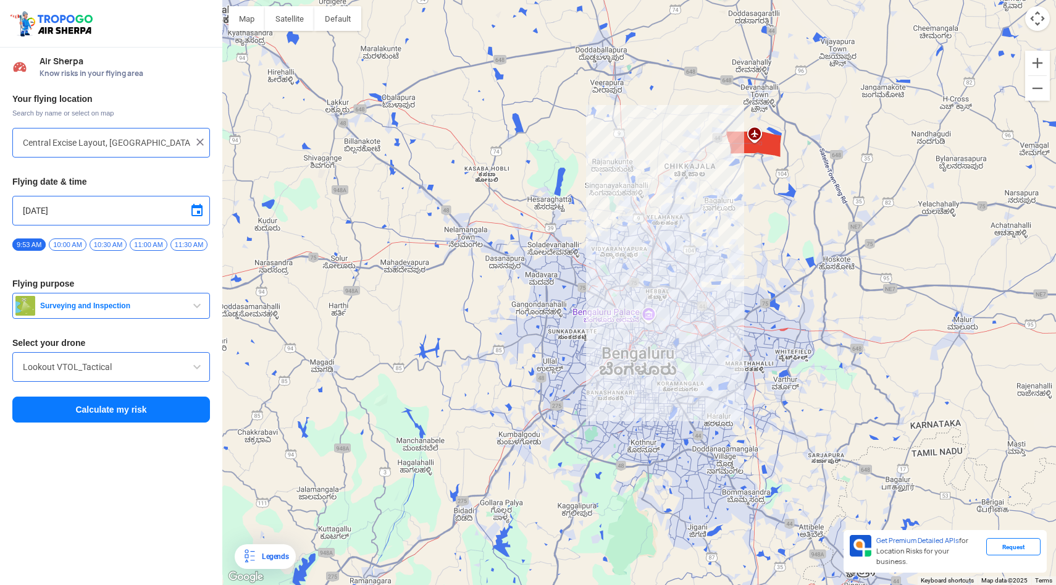
click at [115, 411] on button "Calculate my risk" at bounding box center [111, 409] width 198 height 26
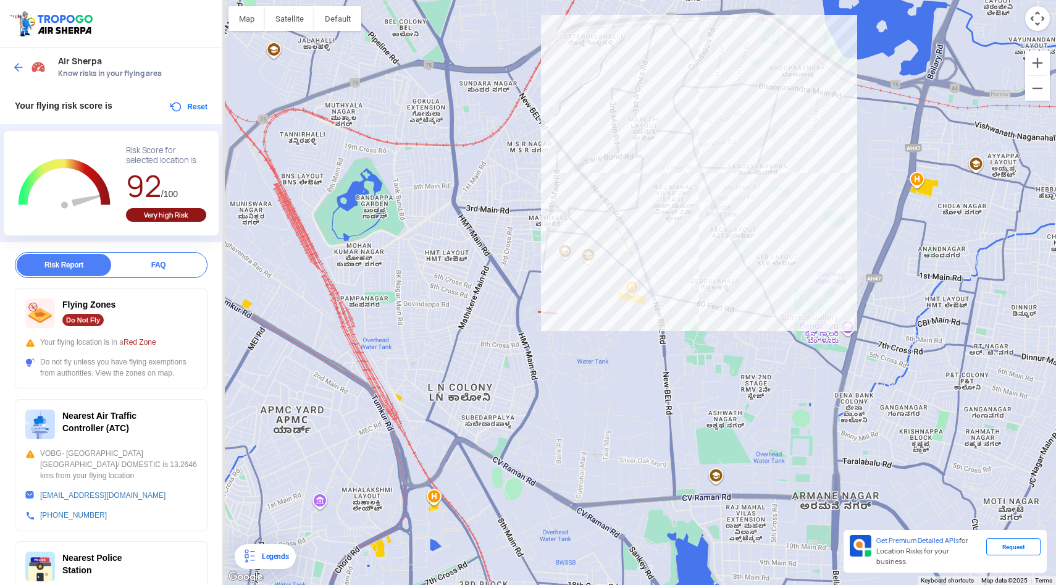
drag, startPoint x: 586, startPoint y: 395, endPoint x: 691, endPoint y: 254, distance: 176.1
click at [691, 254] on div at bounding box center [639, 292] width 834 height 585
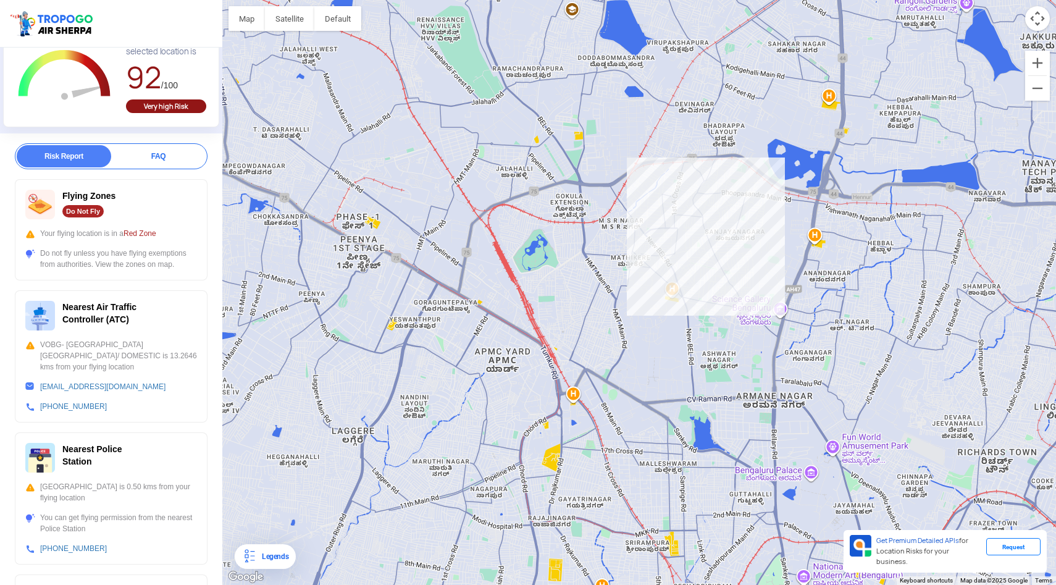
scroll to position [0, 0]
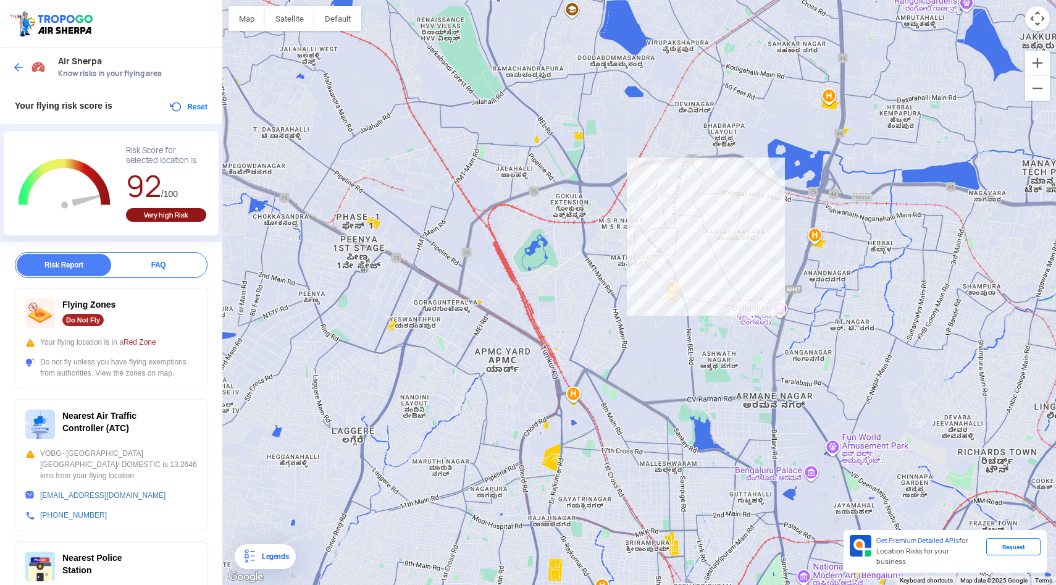
click at [17, 70] on img at bounding box center [18, 67] width 12 height 12
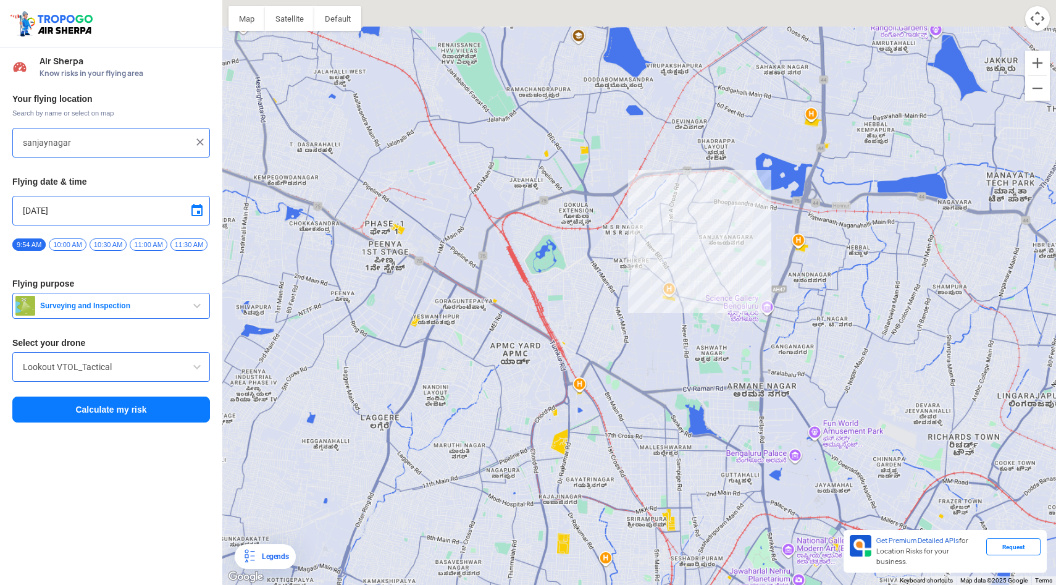
type input "Central Excise Layout, [GEOGRAPHIC_DATA], [GEOGRAPHIC_DATA]"
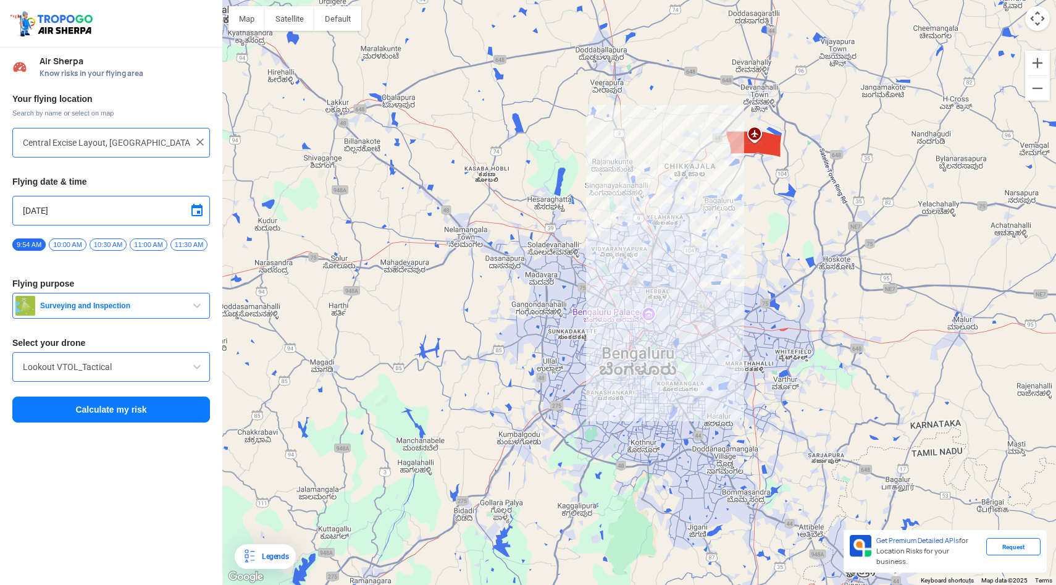
click at [202, 144] on img at bounding box center [200, 142] width 12 height 12
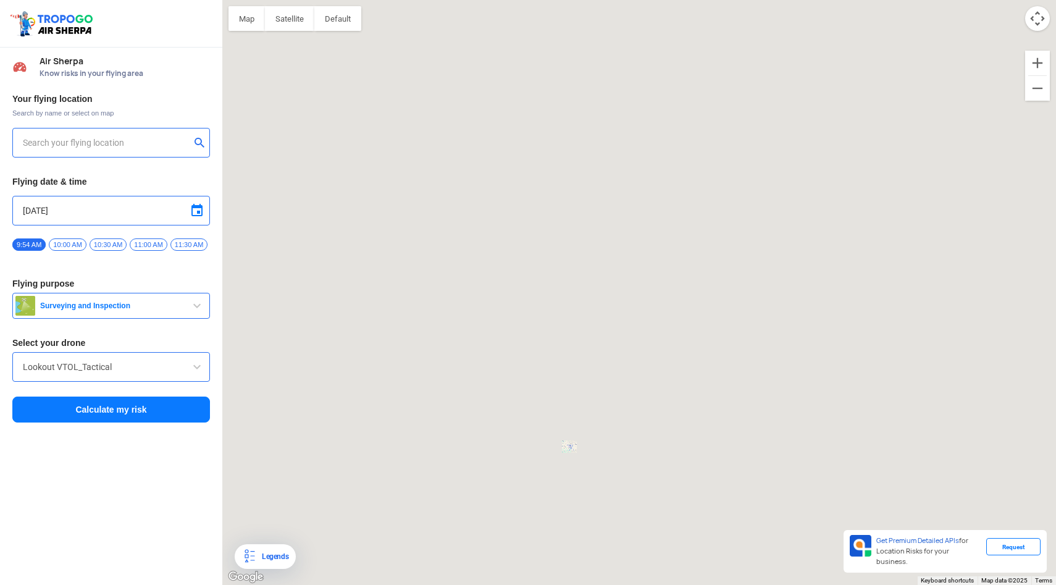
click at [136, 149] on input "text" at bounding box center [106, 142] width 167 height 15
type input "[STREET_ADDRESS]. [GEOGRAPHIC_DATA], [GEOGRAPHIC_DATA], [GEOGRAPHIC_DATA], [GEO…"
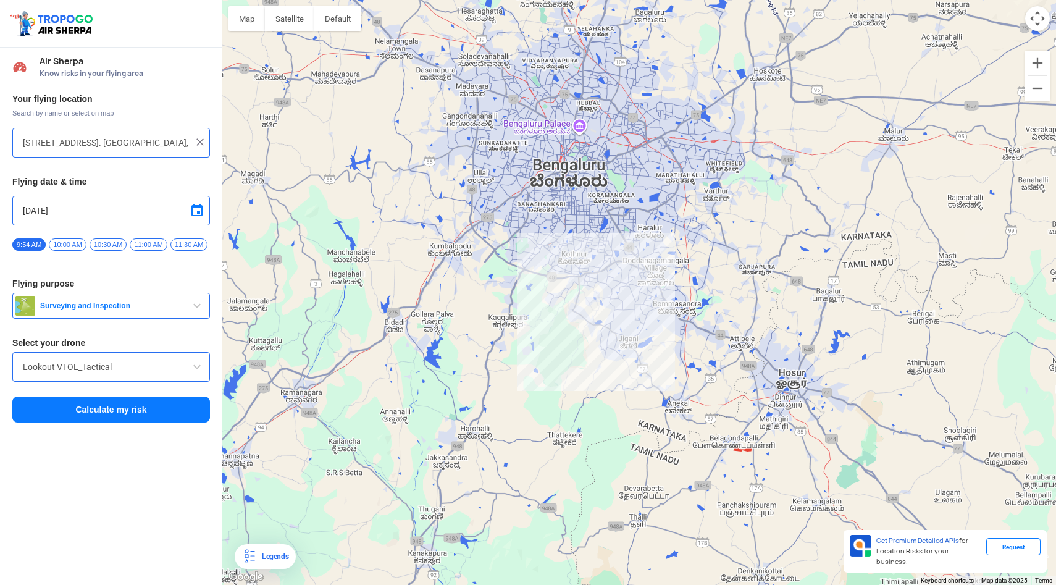
click at [132, 403] on button "Calculate my risk" at bounding box center [111, 409] width 198 height 26
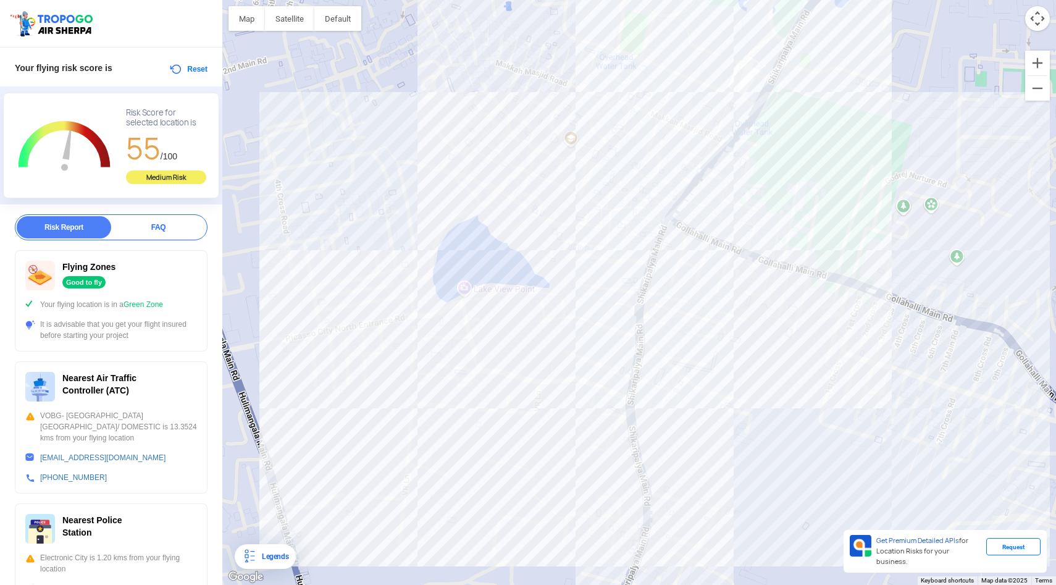
scroll to position [38, 0]
